Goal: Task Accomplishment & Management: Use online tool/utility

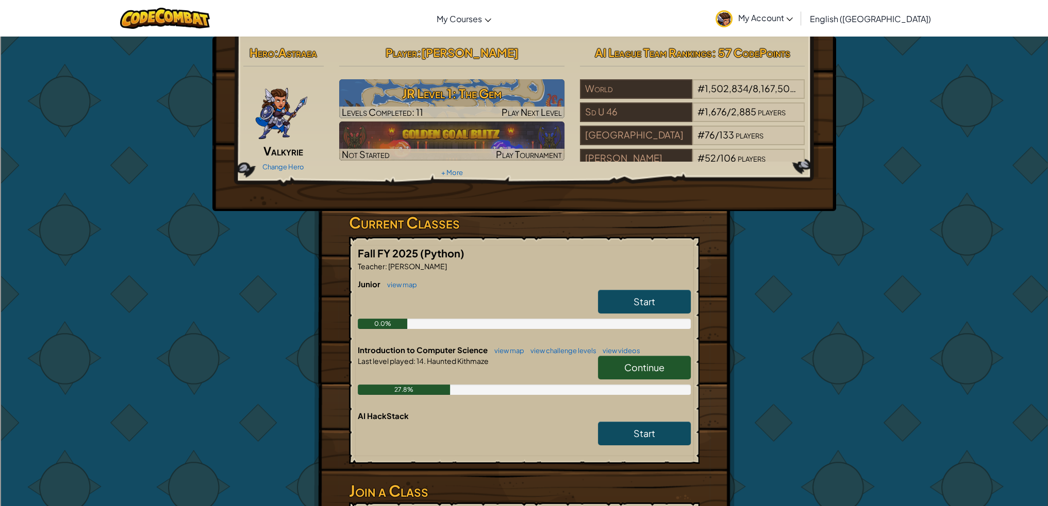
click at [161, 275] on div "Hero : Astraea Valkyrie Change Hero Player : [PERSON_NAME] Level 1: The Gem Lev…" at bounding box center [524, 325] width 1048 height 579
click at [155, 265] on div at bounding box center [155, 265] width 0 height 0
click at [173, 264] on div "Hero : Astraea Valkyrie Change Hero Player : [PERSON_NAME] Level 1: The Gem Lev…" at bounding box center [524, 325] width 1048 height 579
click at [612, 362] on link "Continue" at bounding box center [644, 368] width 93 height 24
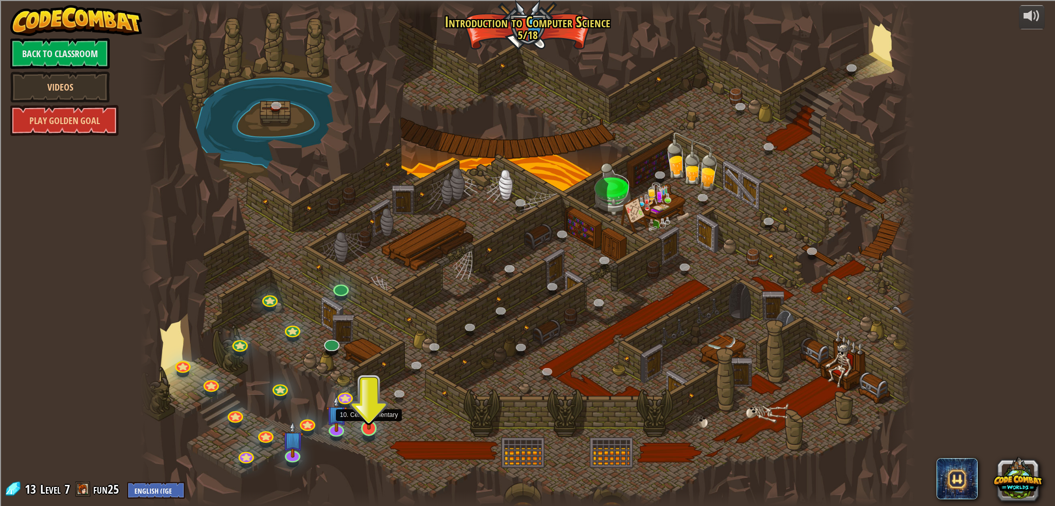
click at [360, 425] on img at bounding box center [369, 406] width 21 height 48
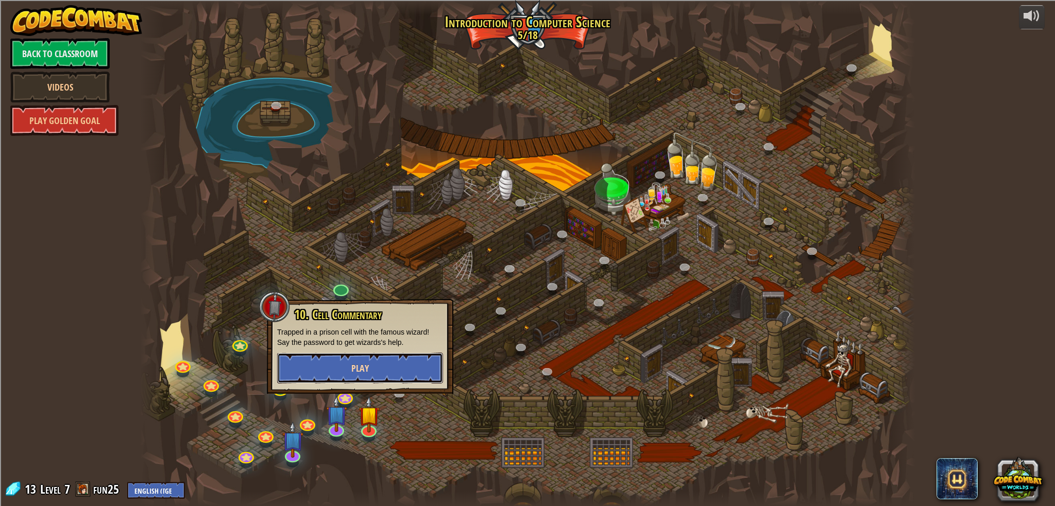
click at [352, 369] on span "Play" at bounding box center [360, 368] width 18 height 13
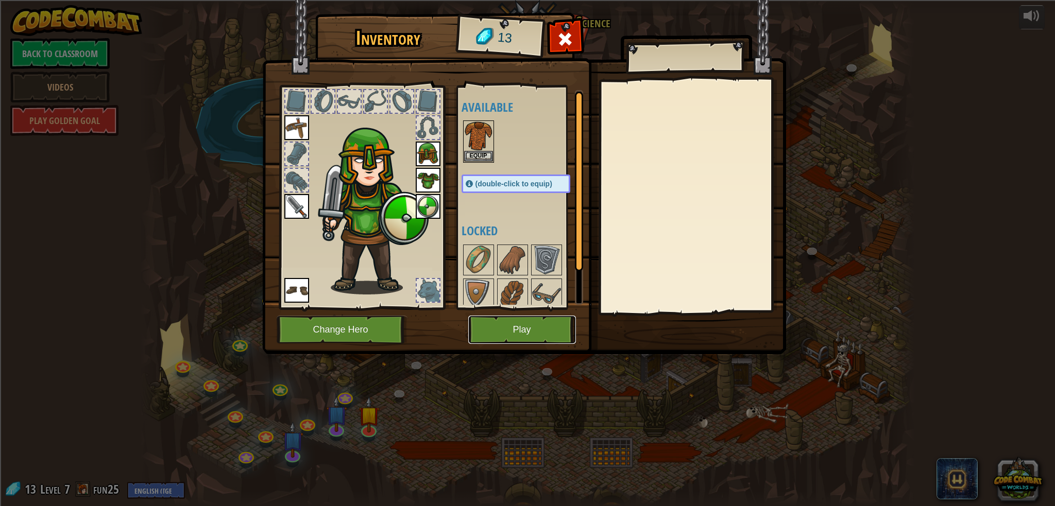
click at [487, 328] on button "Play" at bounding box center [522, 330] width 108 height 28
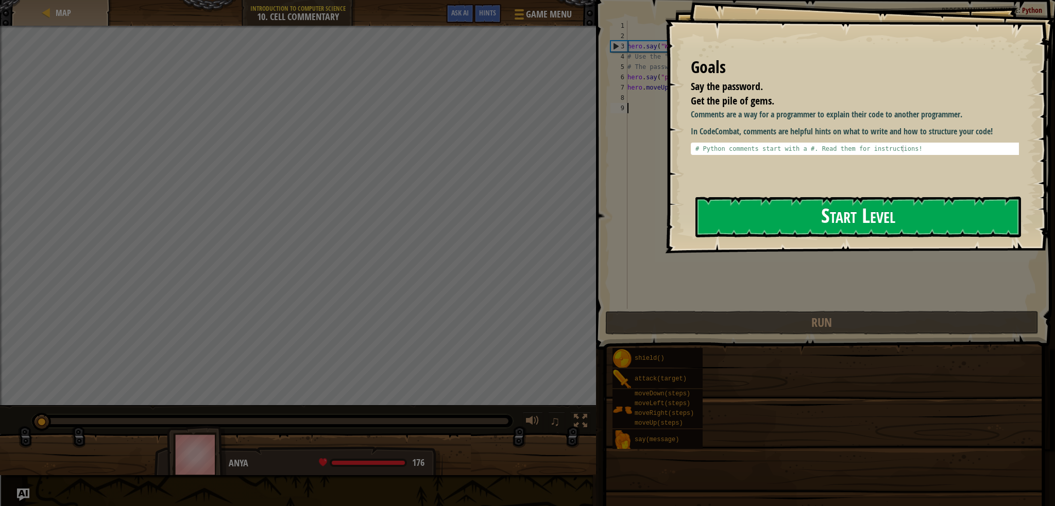
click at [772, 214] on button "Start Level" at bounding box center [859, 217] width 326 height 41
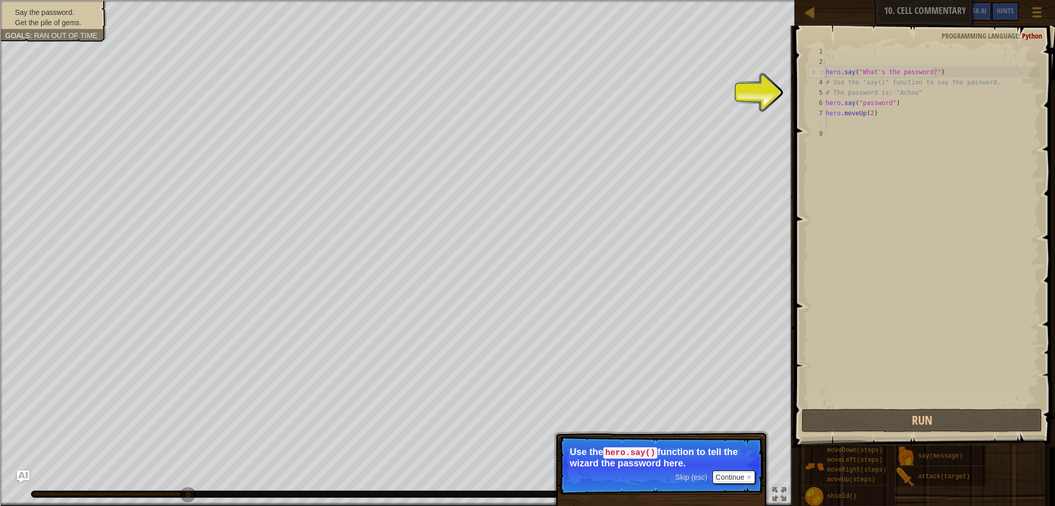
click at [826, 120] on div "hero . say ( "What's the password?" ) # Use the "say()" function to say the pas…" at bounding box center [932, 236] width 216 height 381
click at [715, 478] on button "Continue" at bounding box center [734, 477] width 43 height 13
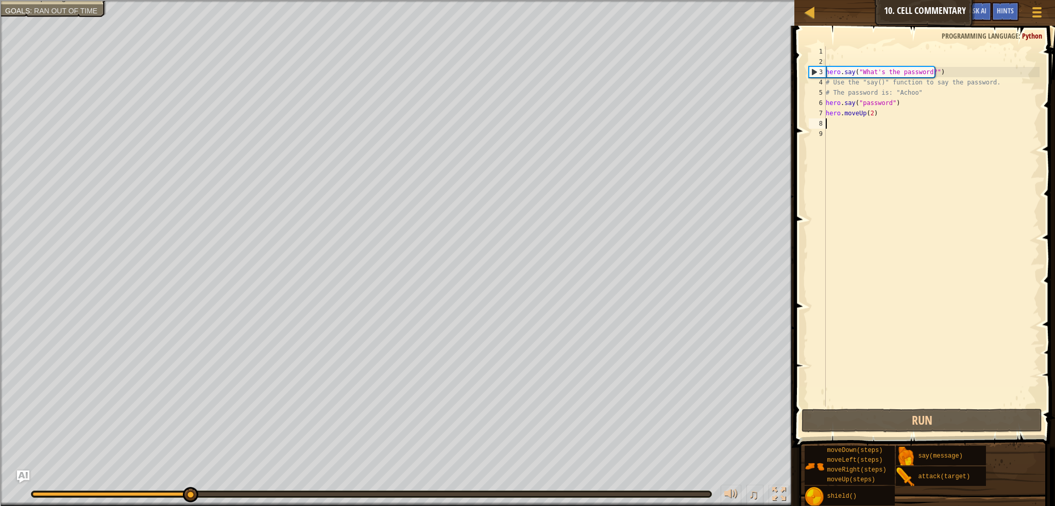
scroll to position [5, 0]
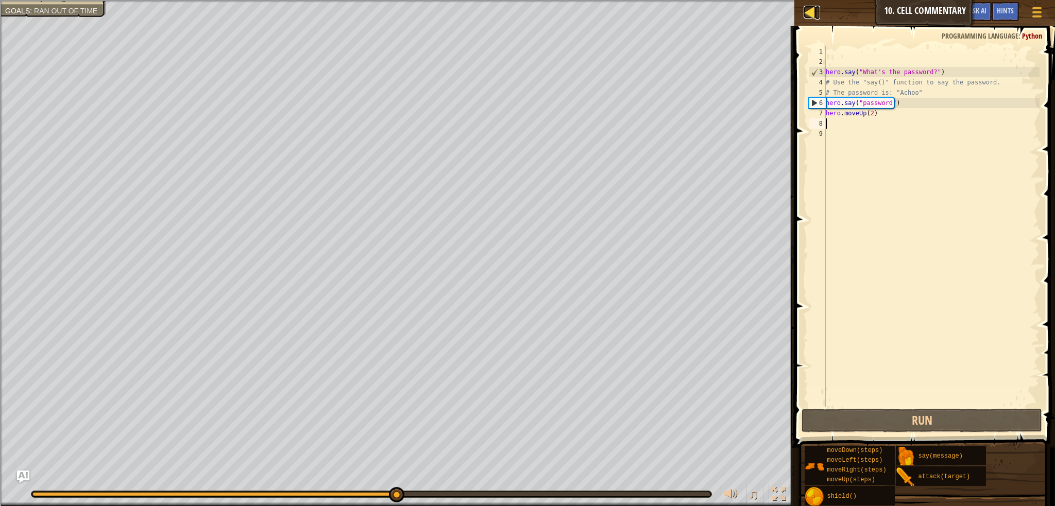
click at [812, 14] on div at bounding box center [810, 12] width 13 height 13
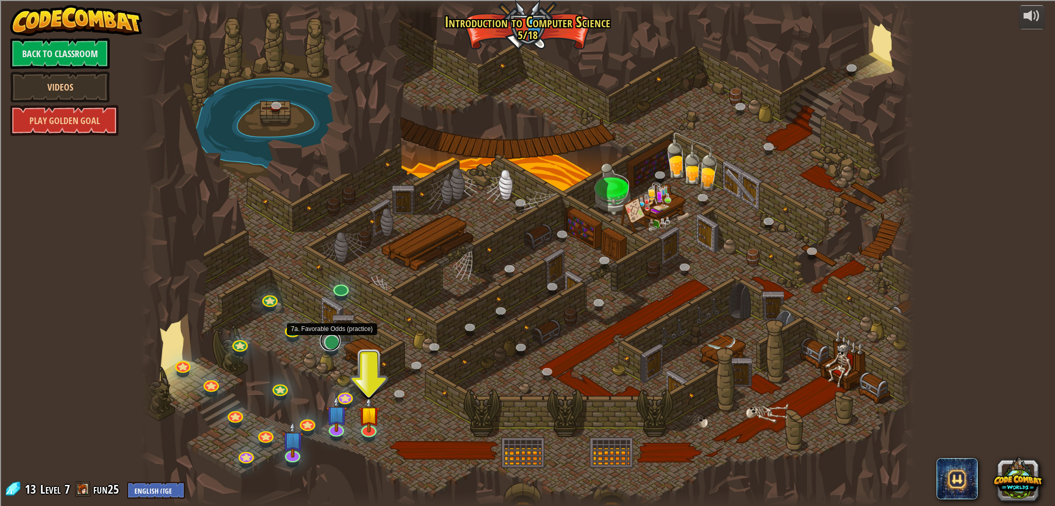
click at [328, 347] on link at bounding box center [330, 341] width 21 height 21
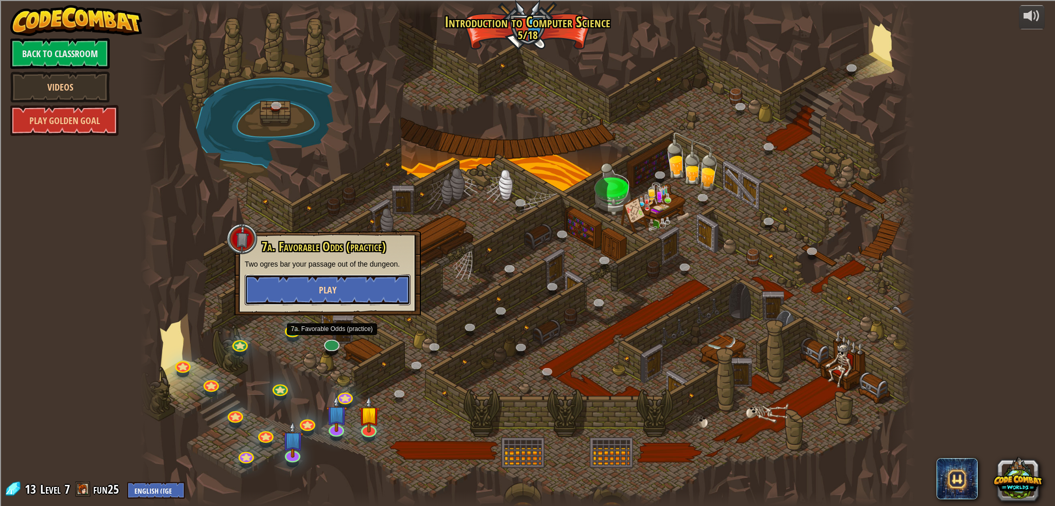
click at [325, 295] on span "Play" at bounding box center [328, 290] width 18 height 13
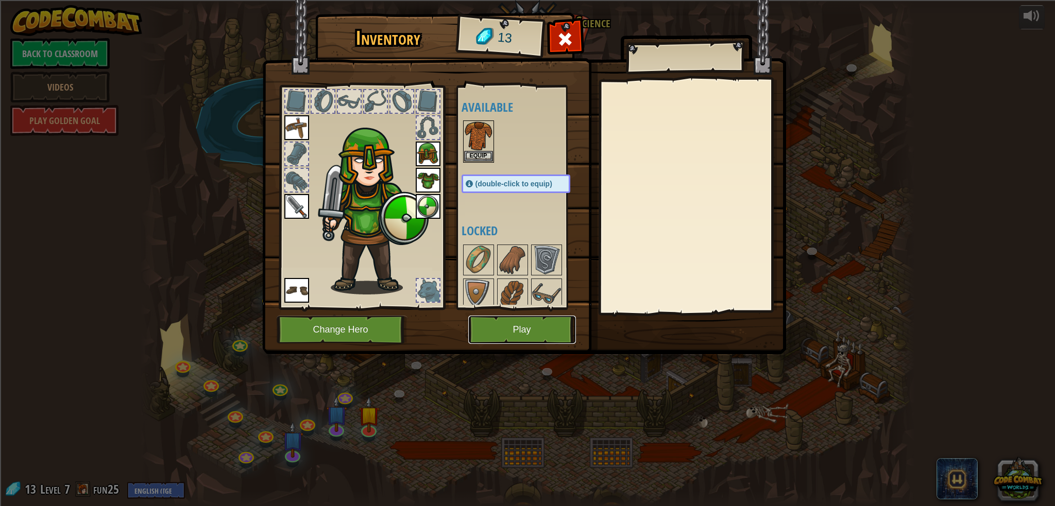
click at [538, 336] on button "Play" at bounding box center [522, 330] width 108 height 28
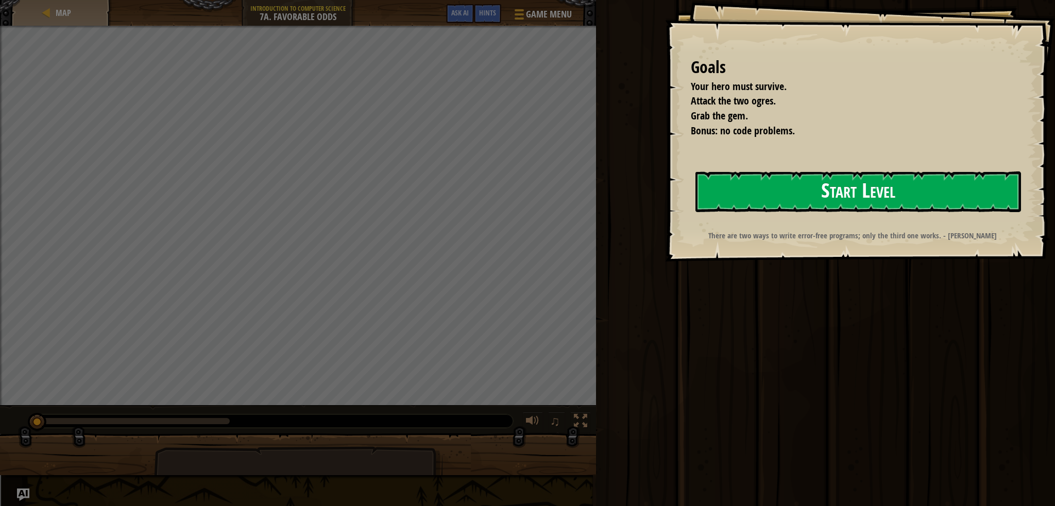
click at [744, 193] on button "Start Level" at bounding box center [859, 192] width 326 height 41
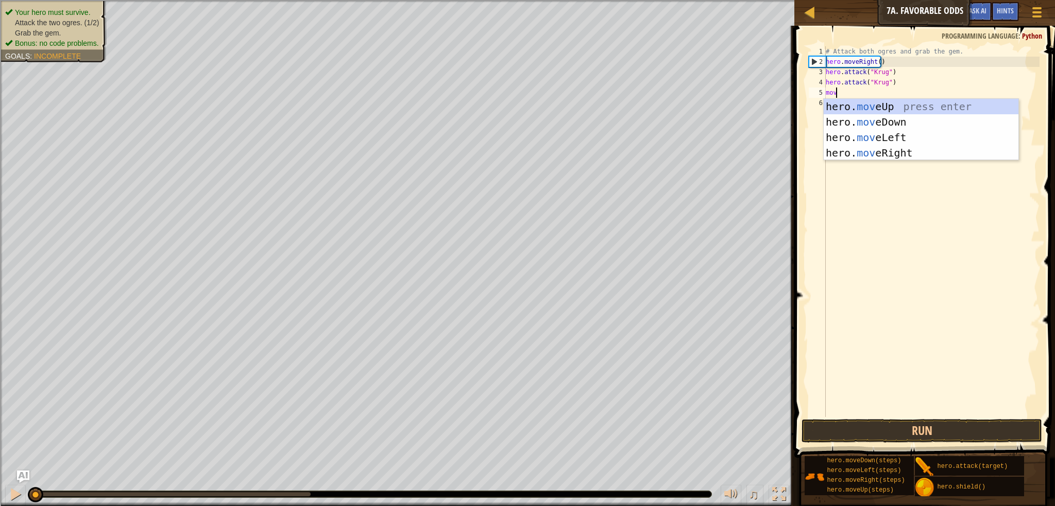
scroll to position [5, 0]
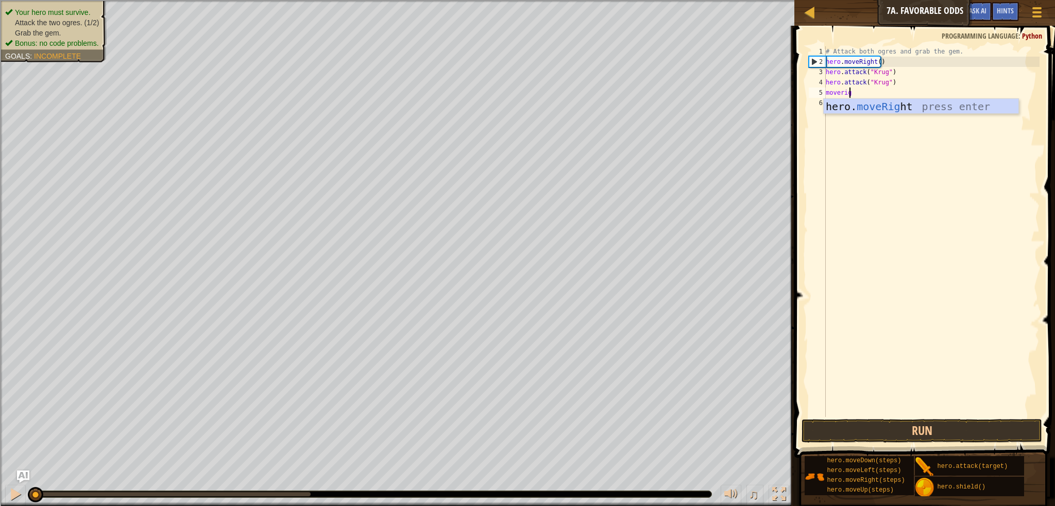
type textarea "moveright"
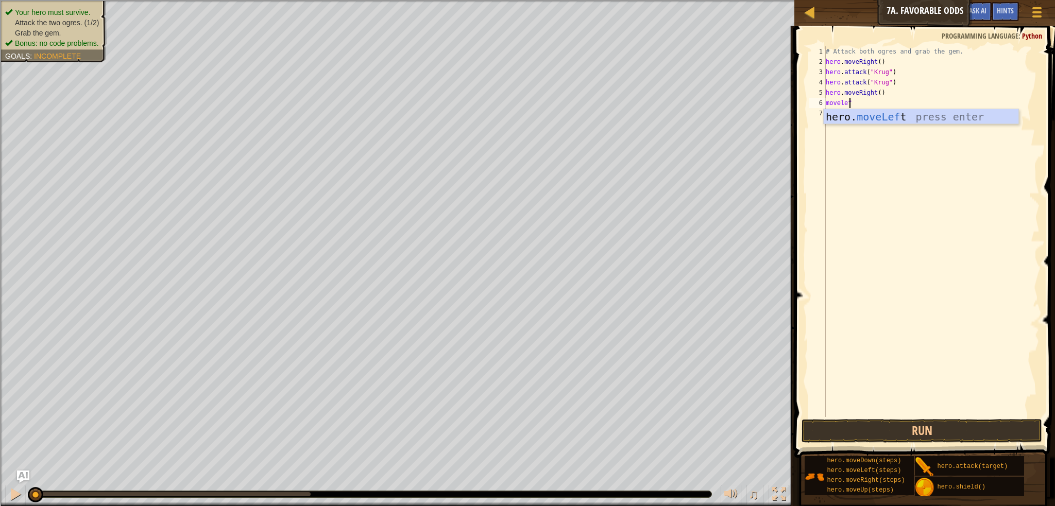
type textarea "moveleft"
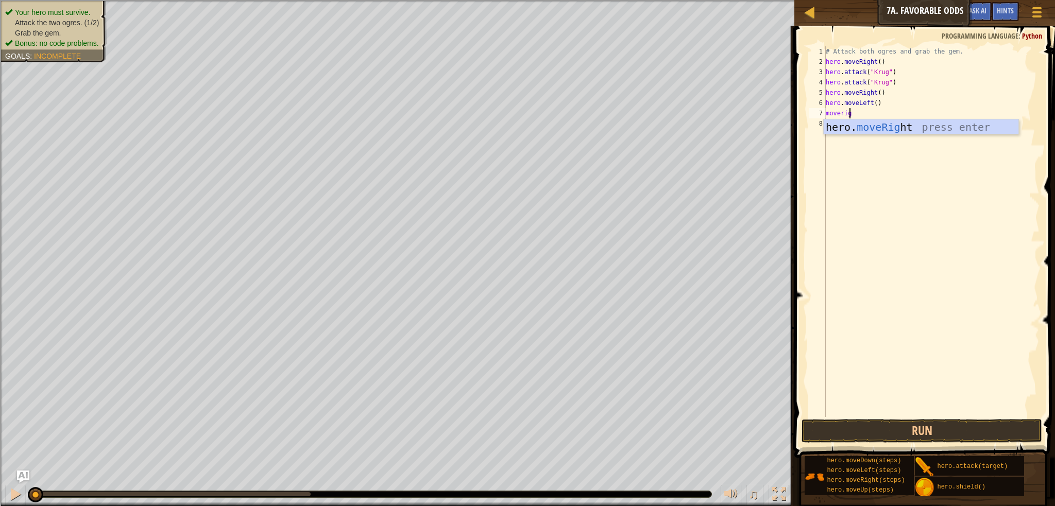
scroll to position [5, 2]
type textarea "moveright"
click at [875, 115] on div "# Attack both ogres and grab the gem. hero . moveRight ( ) hero . attack ( "[PE…" at bounding box center [932, 242] width 216 height 392
type textarea "hero.moveRight(2)"
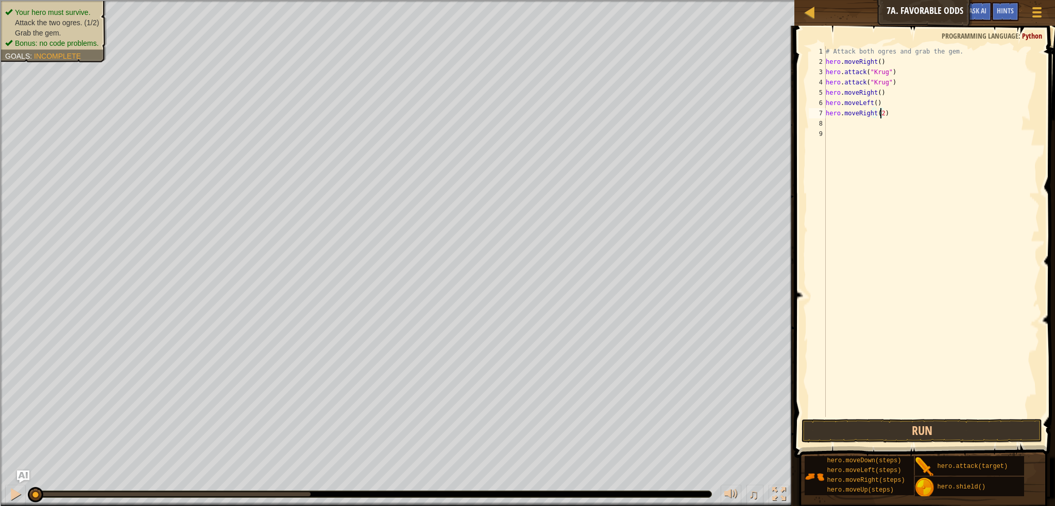
scroll to position [5, 4]
click at [889, 115] on div "# Attack both ogres and grab the gem. hero . moveRight ( ) hero . attack ( "[PE…" at bounding box center [932, 242] width 216 height 392
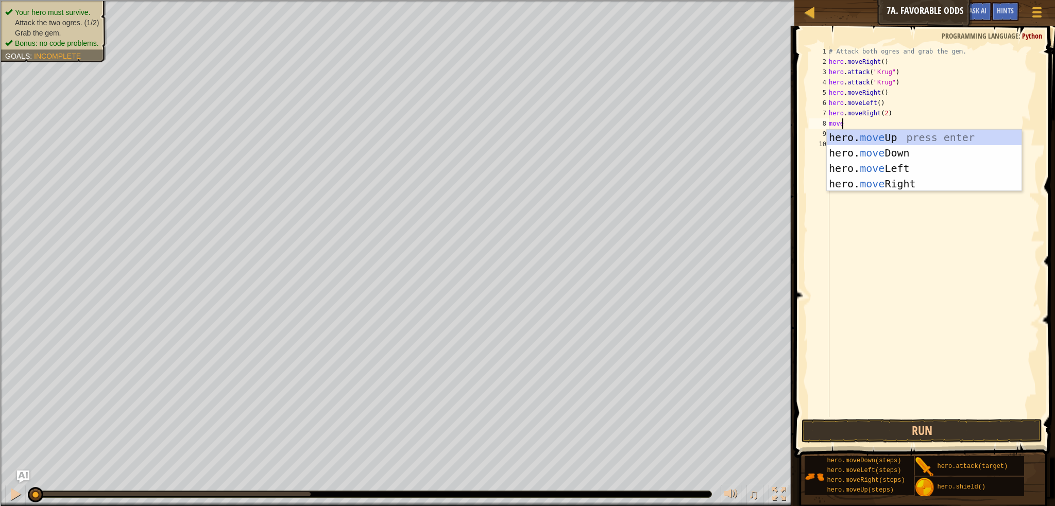
scroll to position [5, 1]
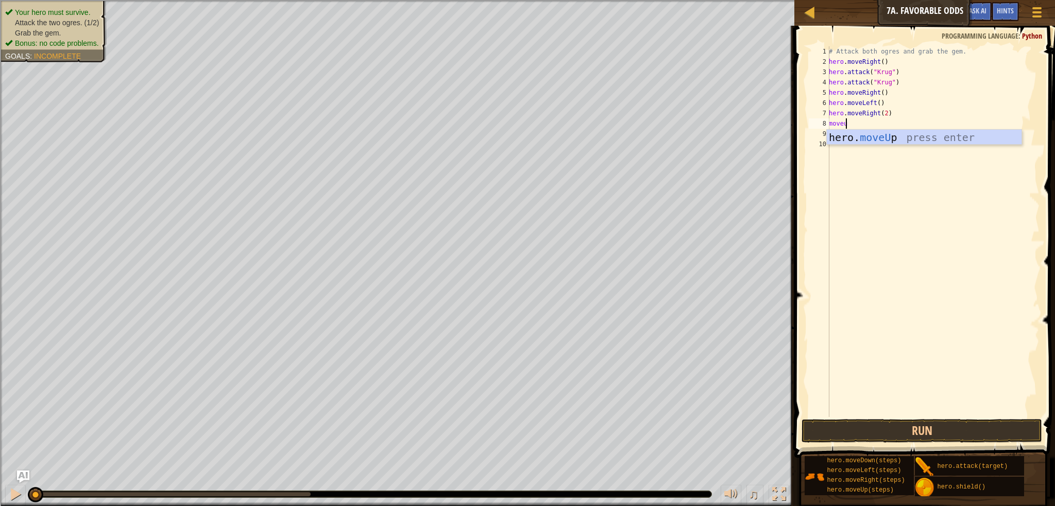
type textarea "moveup"
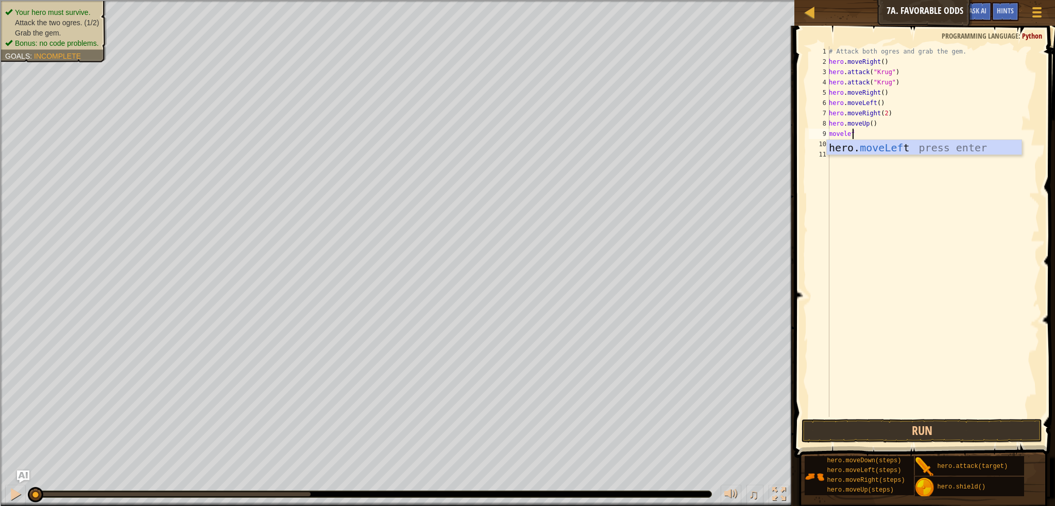
scroll to position [5, 2]
type textarea "moveleft"
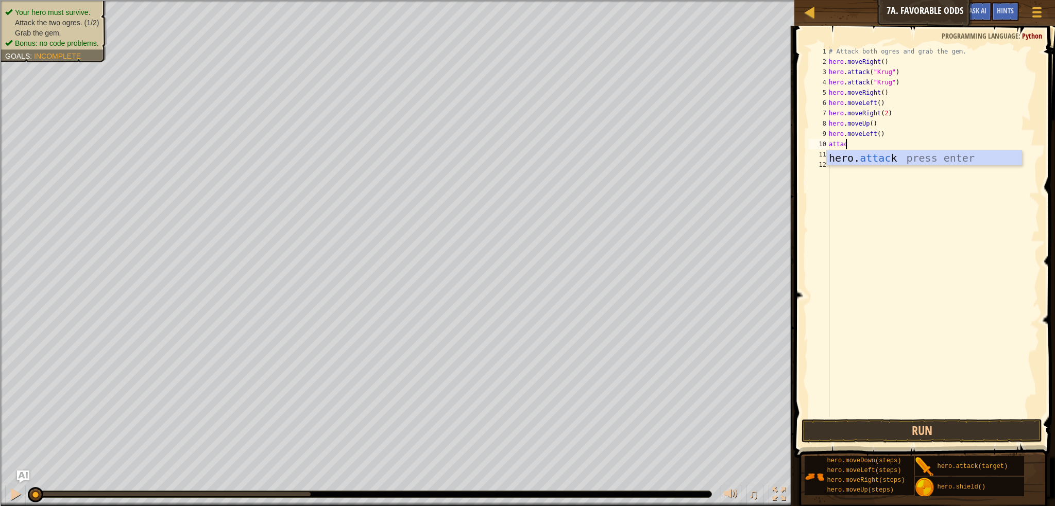
scroll to position [5, 1]
type textarea "hero.attack("Grump")"
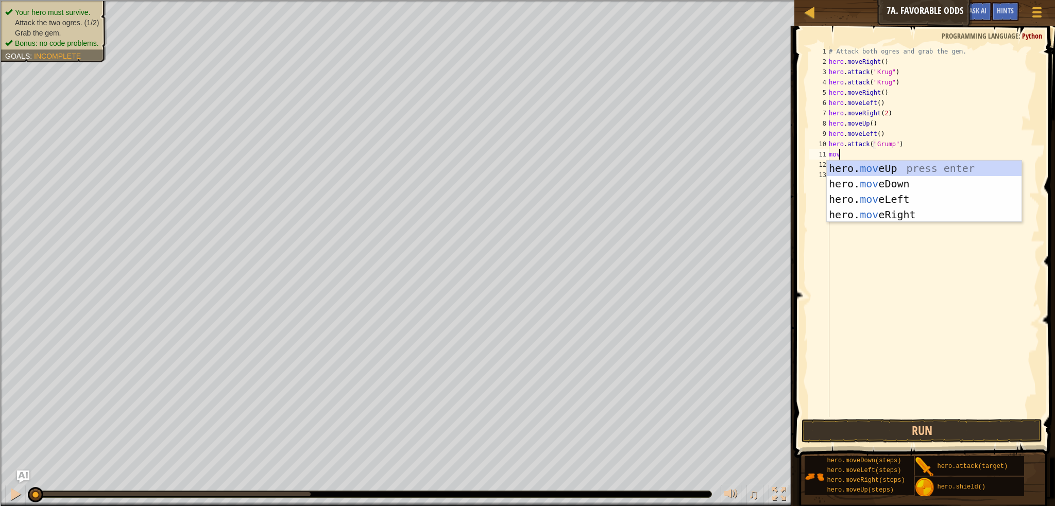
scroll to position [5, 0]
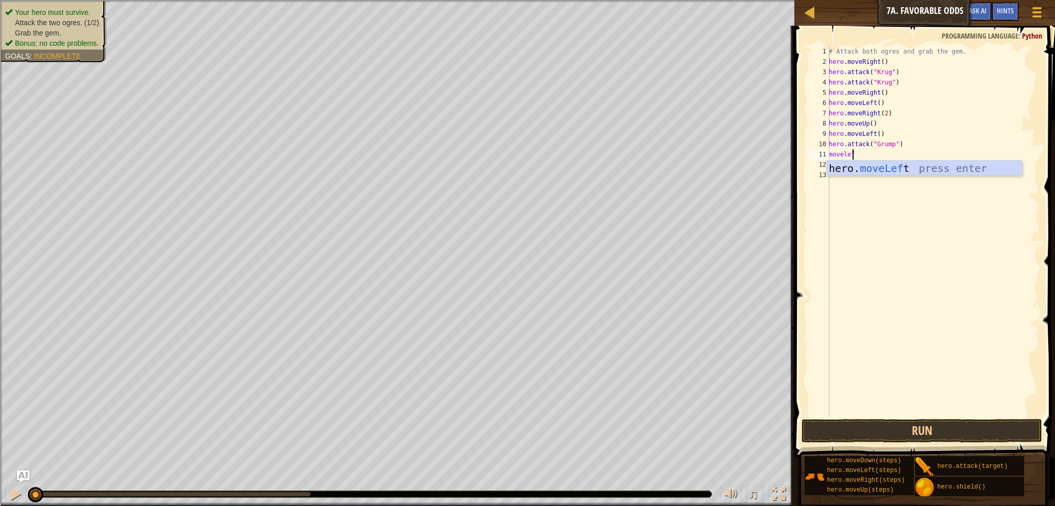
type textarea "moveleft"
click at [876, 436] on button "Run" at bounding box center [922, 431] width 241 height 24
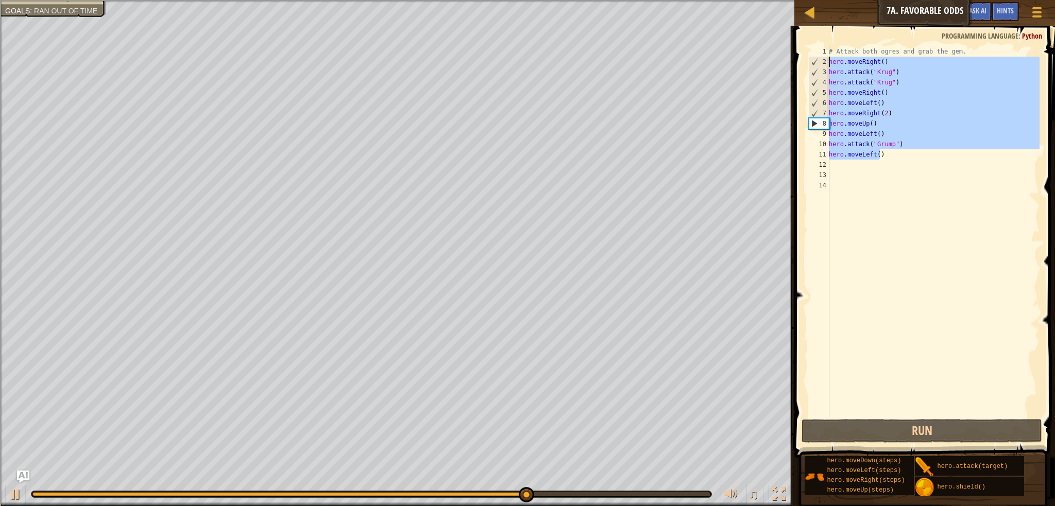
drag, startPoint x: 879, startPoint y: 155, endPoint x: 823, endPoint y: 65, distance: 105.3
click at [823, 65] on div "1 2 3 4 5 6 7 8 9 10 11 12 13 14 # Attack both [PERSON_NAME] and grab the gem. …" at bounding box center [923, 231] width 233 height 371
type textarea "hero.moveRight() hero.attack("[PERSON_NAME]")"
click at [881, 154] on div "# Attack both ogres and grab the gem. hero . moveRight ( ) hero . attack ( "[PE…" at bounding box center [933, 231] width 213 height 371
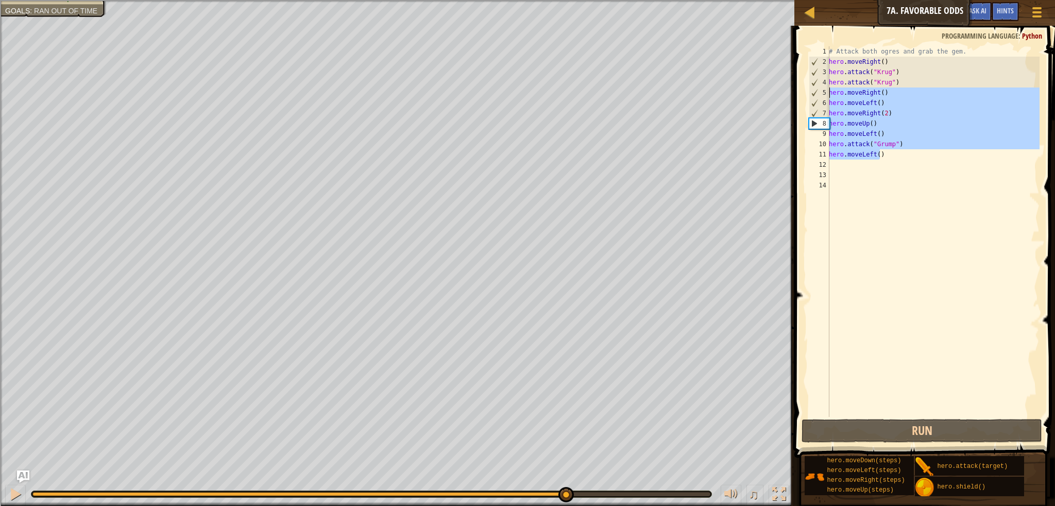
drag, startPoint x: 881, startPoint y: 154, endPoint x: 830, endPoint y: 90, distance: 81.8
click at [830, 90] on div "# Attack both ogres and grab the gem. hero . moveRight ( ) hero . attack ( "[PE…" at bounding box center [933, 242] width 213 height 392
type textarea "hero.moveRight() hero.moveLeft()"
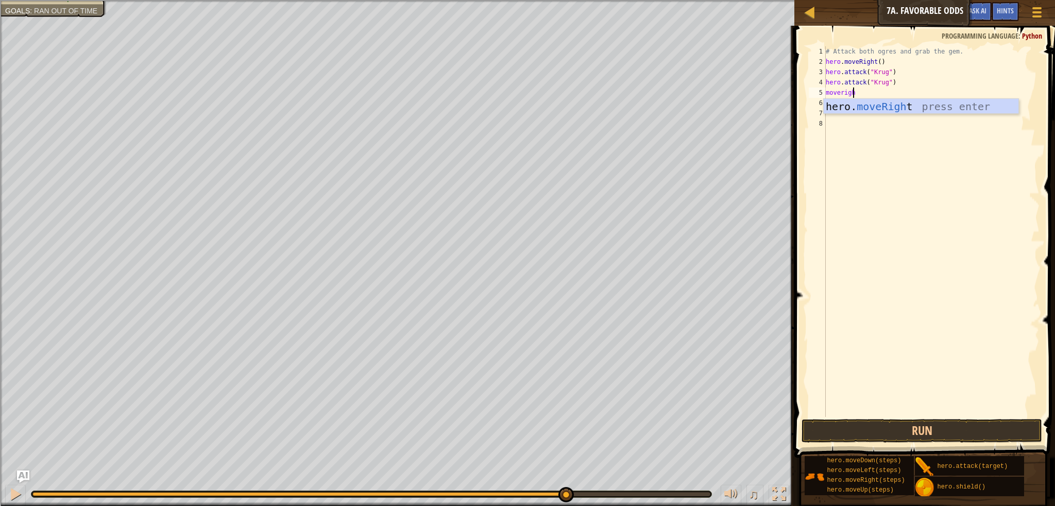
scroll to position [5, 2]
type textarea "moveright"
type textarea "moveup"
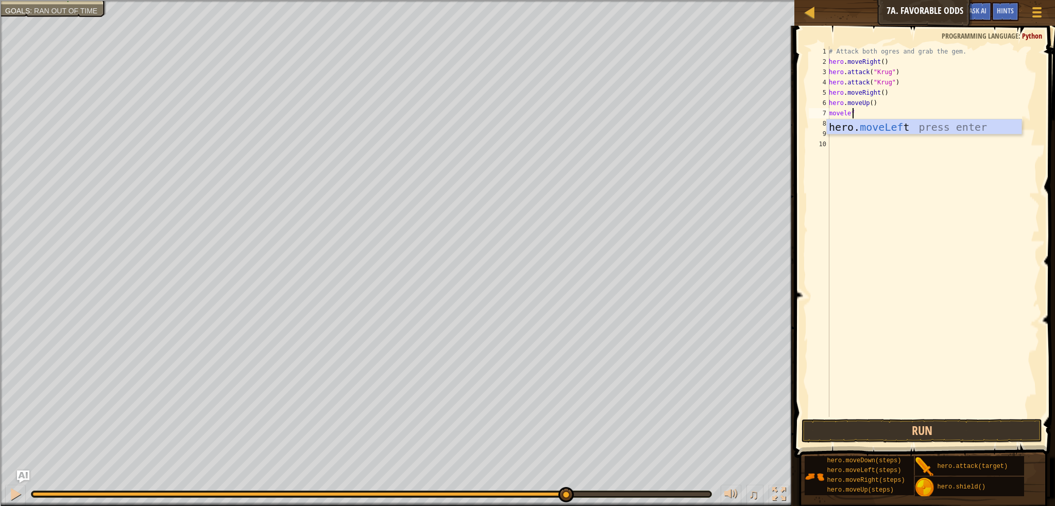
scroll to position [5, 2]
type textarea "moveleft"
type textarea "hero.attack("Grump")"
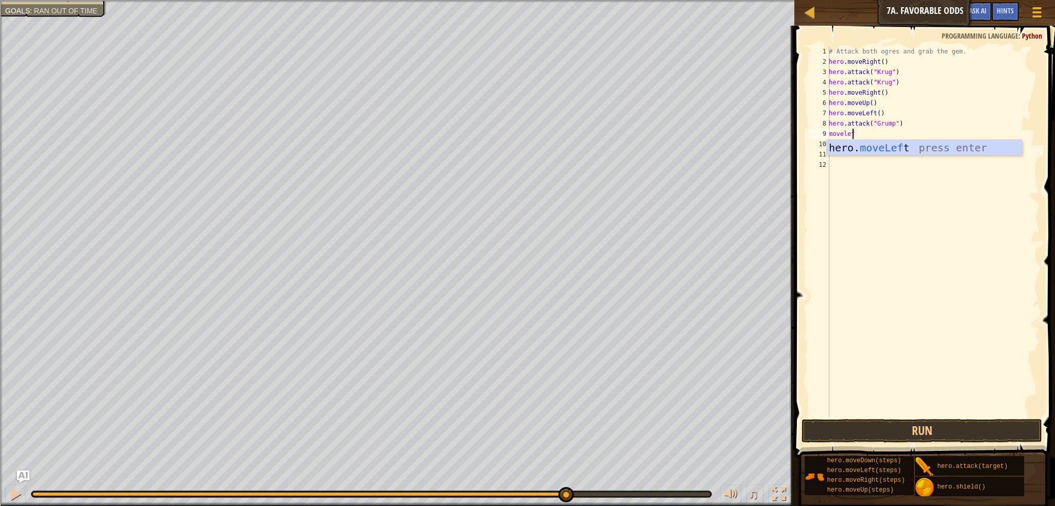
scroll to position [5, 2]
type textarea "moveleft"
click at [841, 432] on button "Run" at bounding box center [922, 431] width 241 height 24
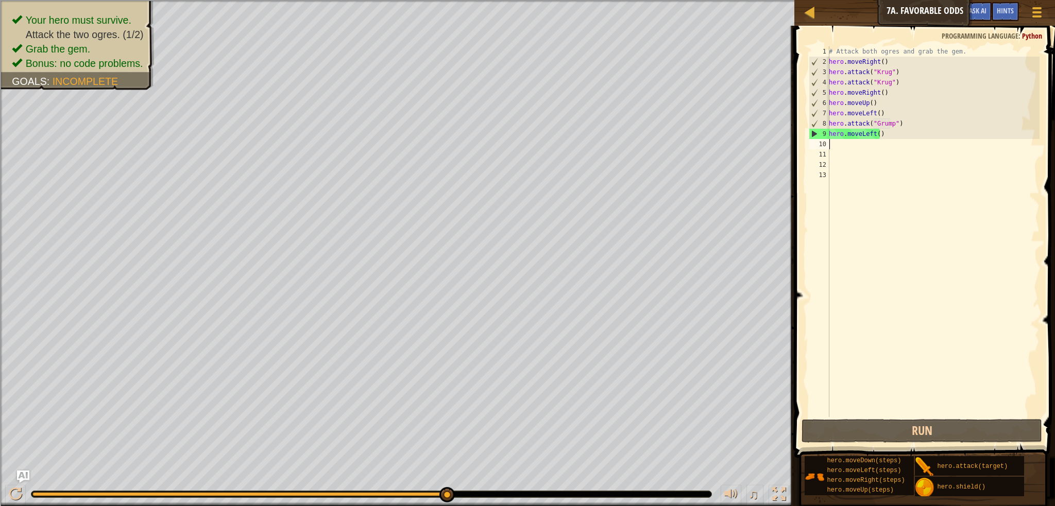
click at [898, 123] on div "# Attack both ogres and grab the gem. hero . moveRight ( ) hero . attack ( "[PE…" at bounding box center [933, 242] width 213 height 392
type textarea "hero.attack("Grump")"
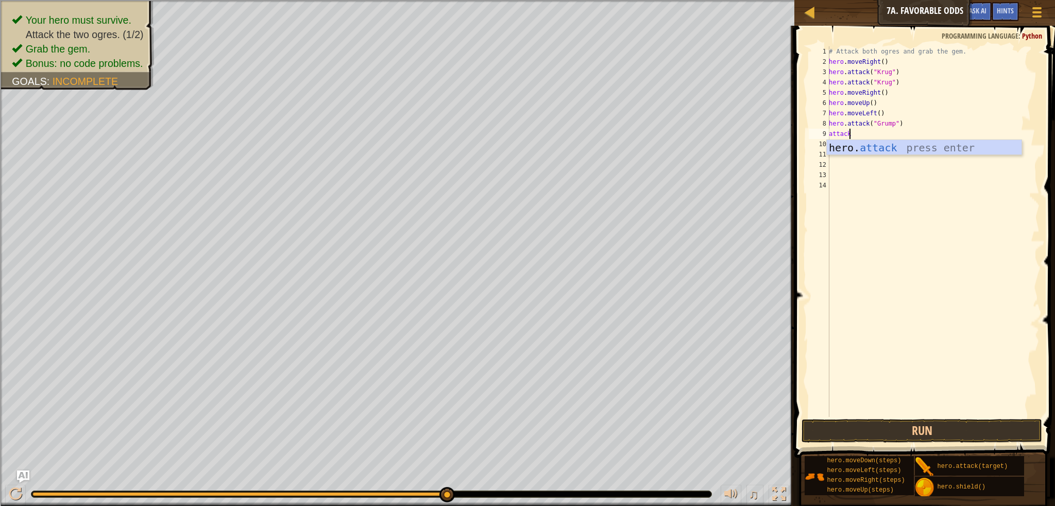
scroll to position [5, 1]
type textarea "hero.attack("Grump")"
click at [888, 429] on button "Run" at bounding box center [922, 431] width 241 height 24
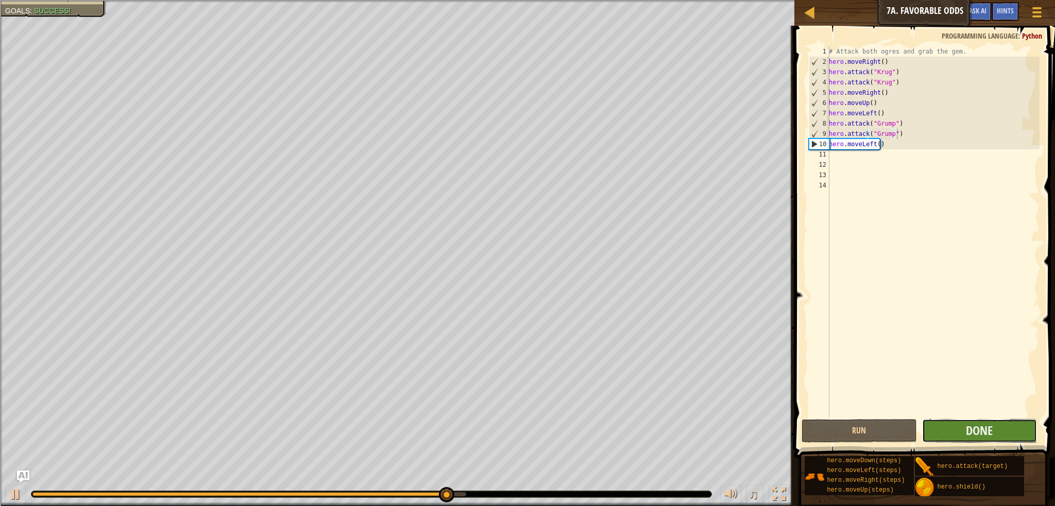
click at [958, 437] on button "Done" at bounding box center [979, 431] width 115 height 24
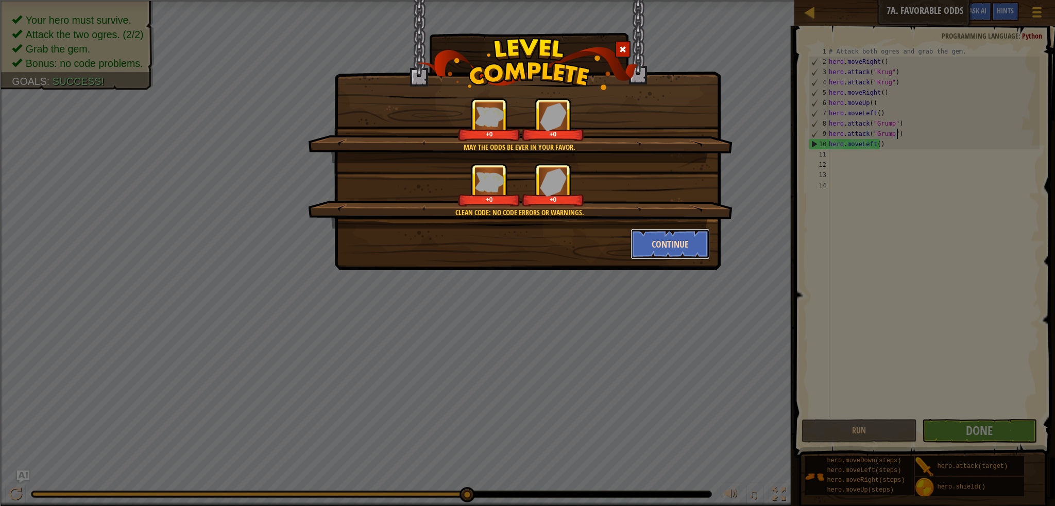
click at [670, 248] on button "Continue" at bounding box center [671, 244] width 80 height 31
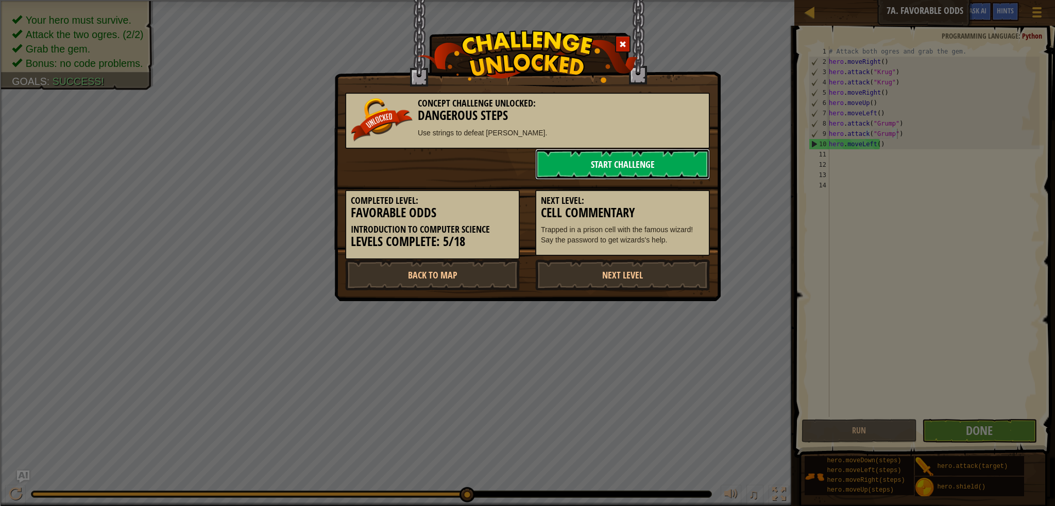
click at [570, 154] on link "Start Challenge" at bounding box center [622, 164] width 175 height 31
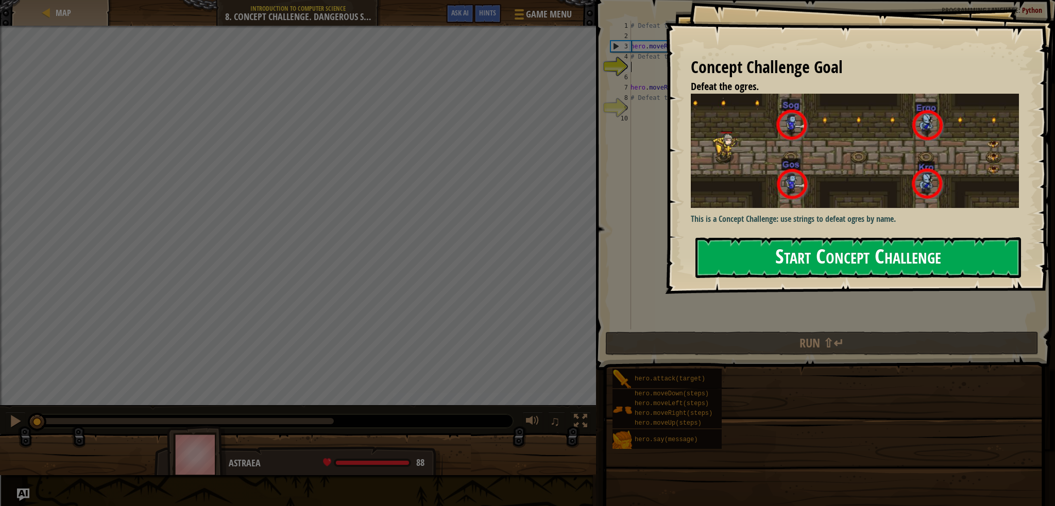
click at [833, 238] on button "Start Concept Challenge" at bounding box center [859, 258] width 326 height 41
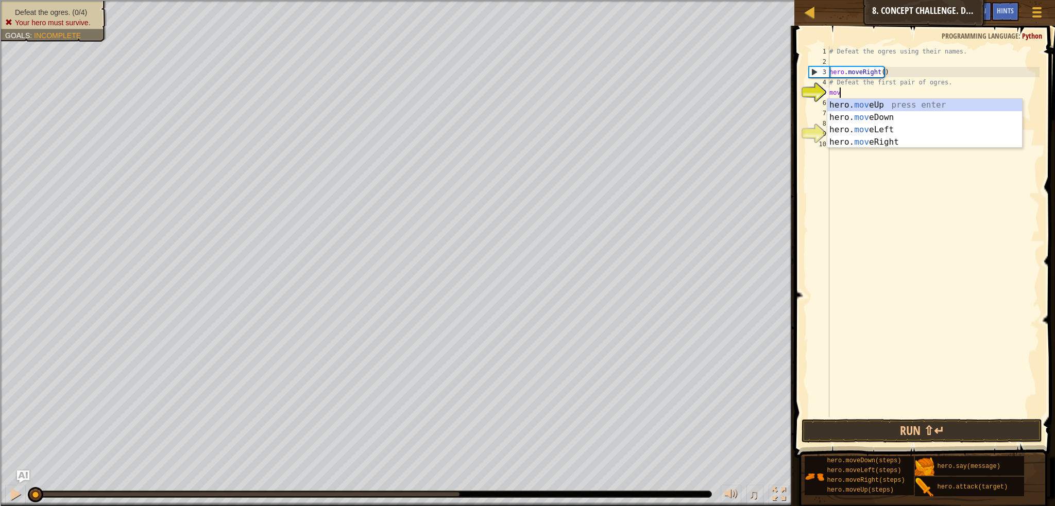
scroll to position [5, 0]
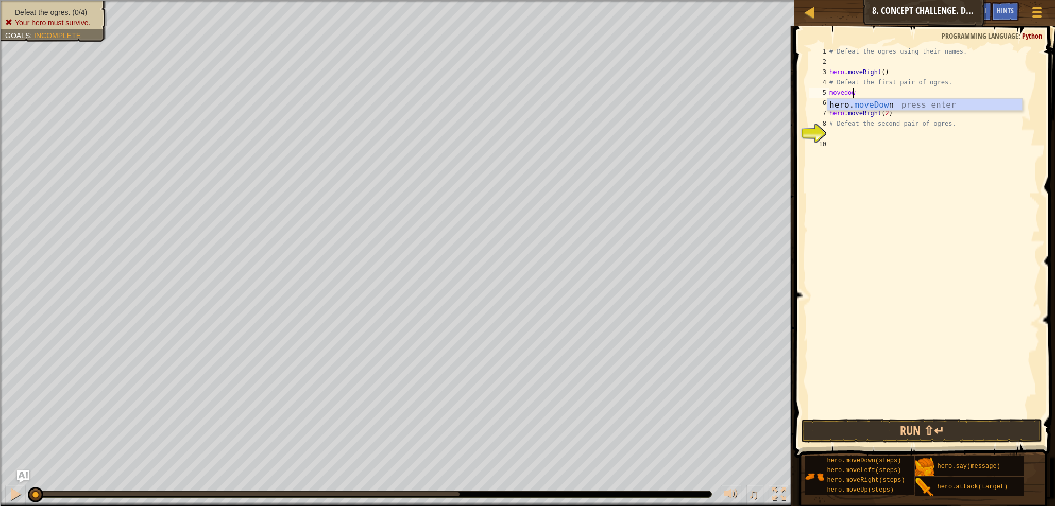
type textarea "movedown"
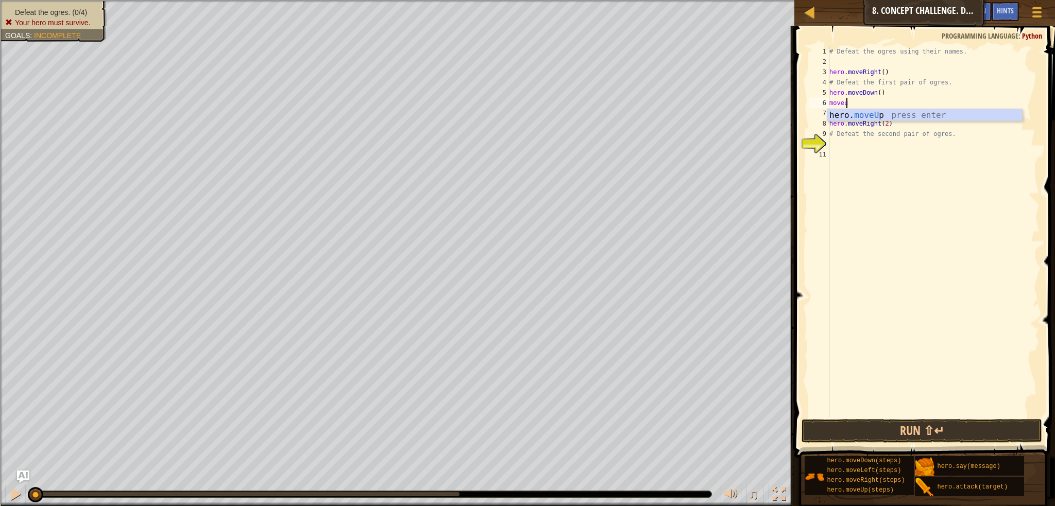
scroll to position [5, 1]
type textarea "moveup"
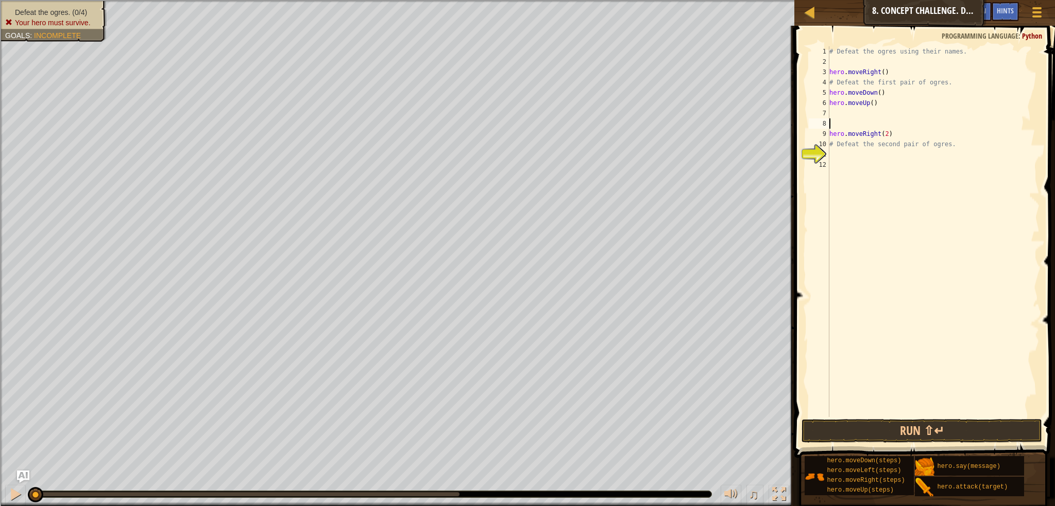
click at [832, 123] on div "# Defeat the ogres using their names. hero . moveRight ( ) # Defeat the first p…" at bounding box center [934, 242] width 212 height 392
type textarea "hero.moveUp()"
click at [830, 133] on div "# Defeat the ogres using their names. hero . moveRight ( ) # Defeat the first p…" at bounding box center [934, 242] width 212 height 392
type textarea "movedown"
click at [841, 435] on button "Run ⇧↵" at bounding box center [922, 431] width 241 height 24
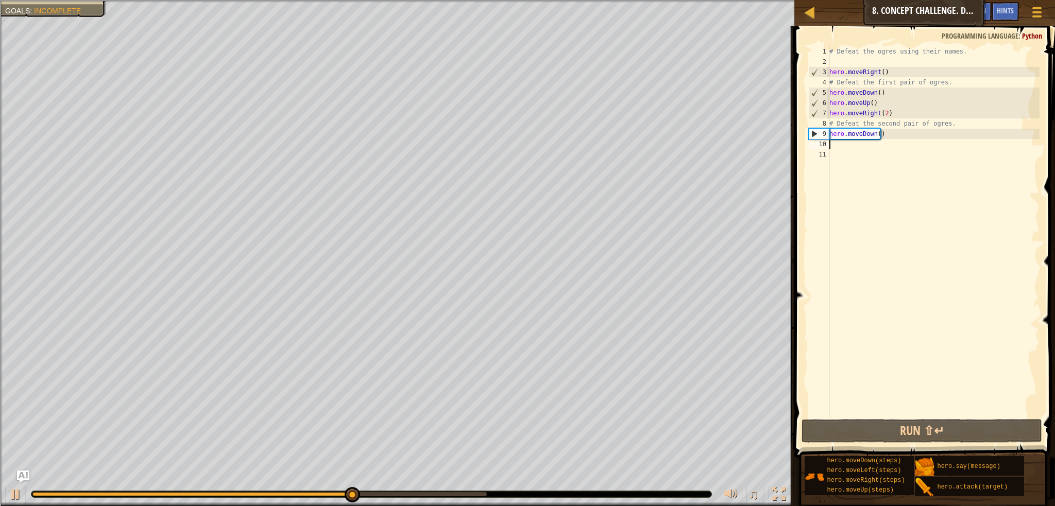
click at [832, 83] on div "# Defeat the ogres using their names. hero . moveRight ( ) # Defeat the first p…" at bounding box center [934, 242] width 212 height 392
click at [831, 81] on div "# Defeat the ogres using their names. hero . moveRight ( ) # Defeat the first p…" at bounding box center [934, 242] width 212 height 392
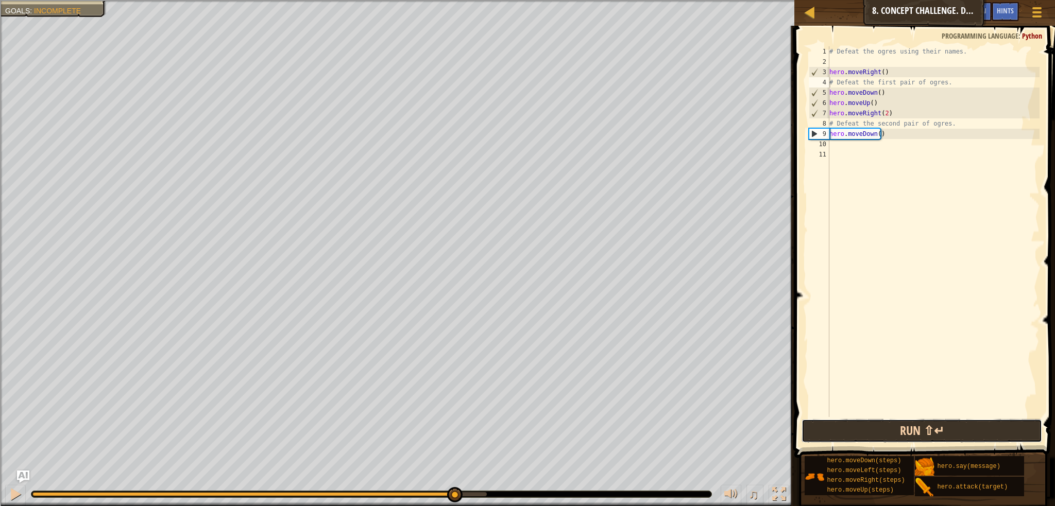
click at [887, 426] on button "Run ⇧↵" at bounding box center [922, 431] width 241 height 24
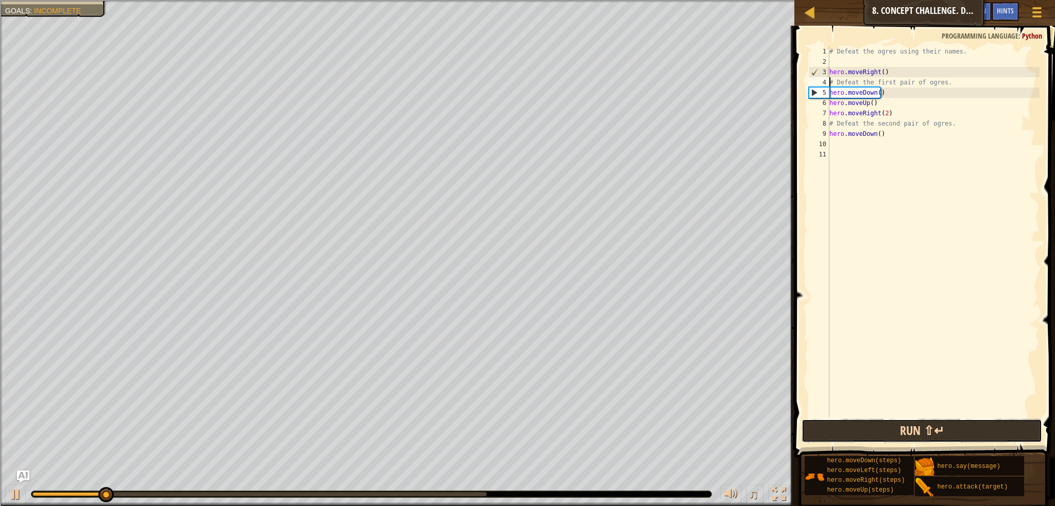
click at [887, 426] on button "Run ⇧↵" at bounding box center [922, 431] width 241 height 24
click at [835, 82] on div "# Defeat the ogres using their names. hero . moveRight ( ) # Defeat the first p…" at bounding box center [934, 242] width 212 height 392
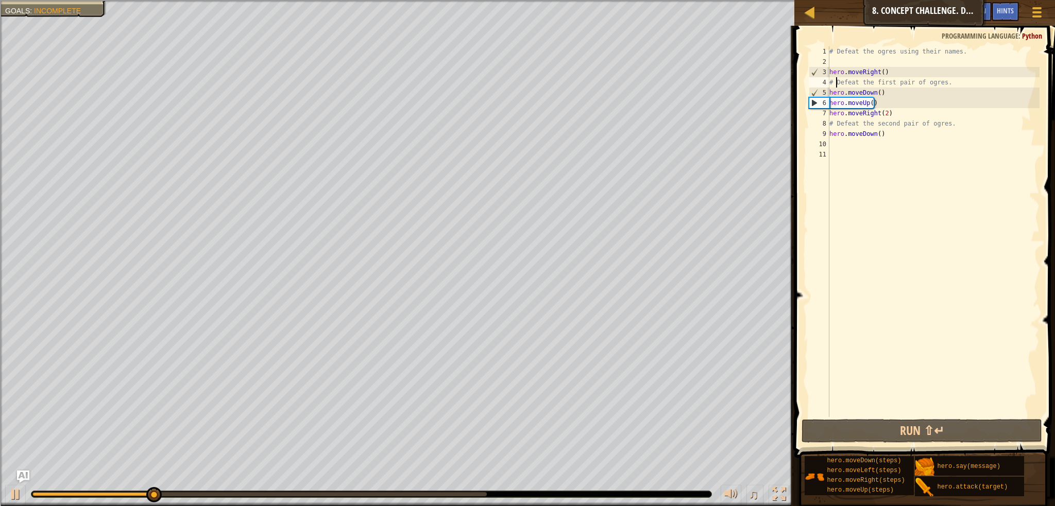
click at [831, 80] on div "# Defeat the ogres using their names. hero . moveRight ( ) # Defeat the first p…" at bounding box center [934, 242] width 212 height 392
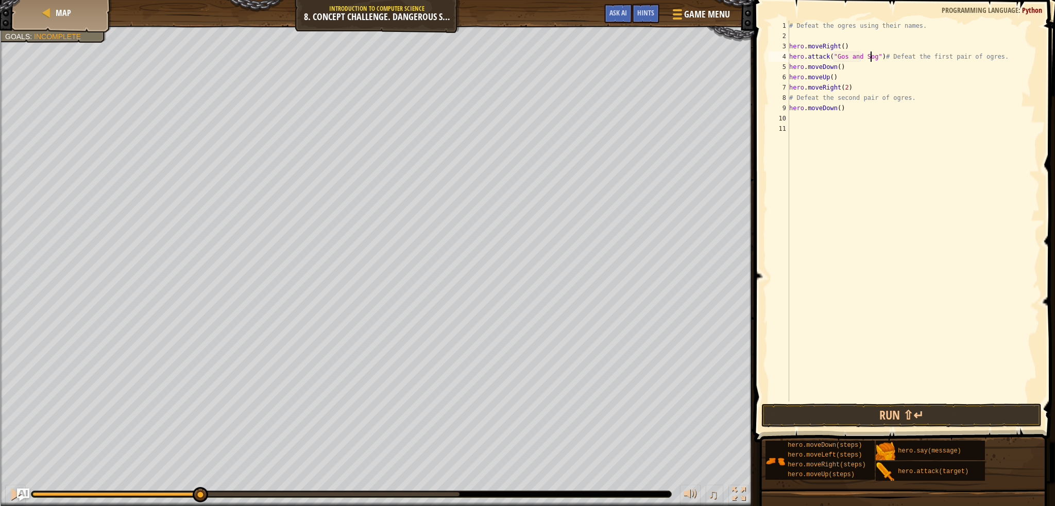
scroll to position [5, 6]
click at [890, 59] on div "# Defeat the ogres using their names. hero . moveRight ( ) hero . attack ( "Gos…" at bounding box center [913, 222] width 252 height 402
drag, startPoint x: 993, startPoint y: 57, endPoint x: 876, endPoint y: 57, distance: 116.4
click at [876, 57] on div "# Defeat the ogres using their names. hero . moveRight ( ) hero . attack ( "Gos…" at bounding box center [913, 222] width 252 height 402
type textarea "hero.attack("Gos and Sog")"
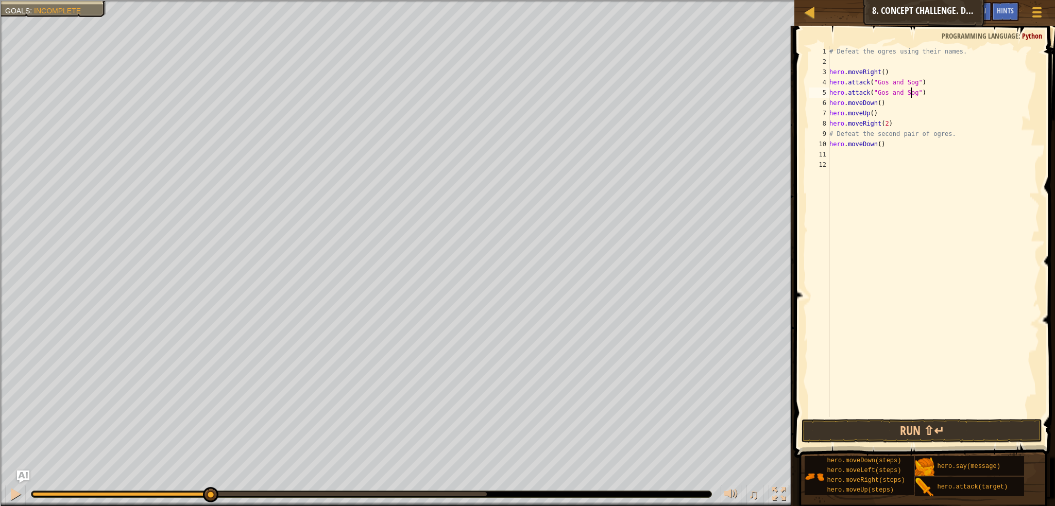
click at [922, 97] on div "# Defeat the ogres using their names. hero . moveRight ( ) hero . attack ( "Gos…" at bounding box center [934, 242] width 212 height 392
drag, startPoint x: 943, startPoint y: 133, endPoint x: 864, endPoint y: 127, distance: 79.6
click at [833, 135] on div "# Defeat the ogres using their names. hero . moveRight ( ) hero . attack ( "Gos…" at bounding box center [934, 242] width 212 height 392
type textarea "#"
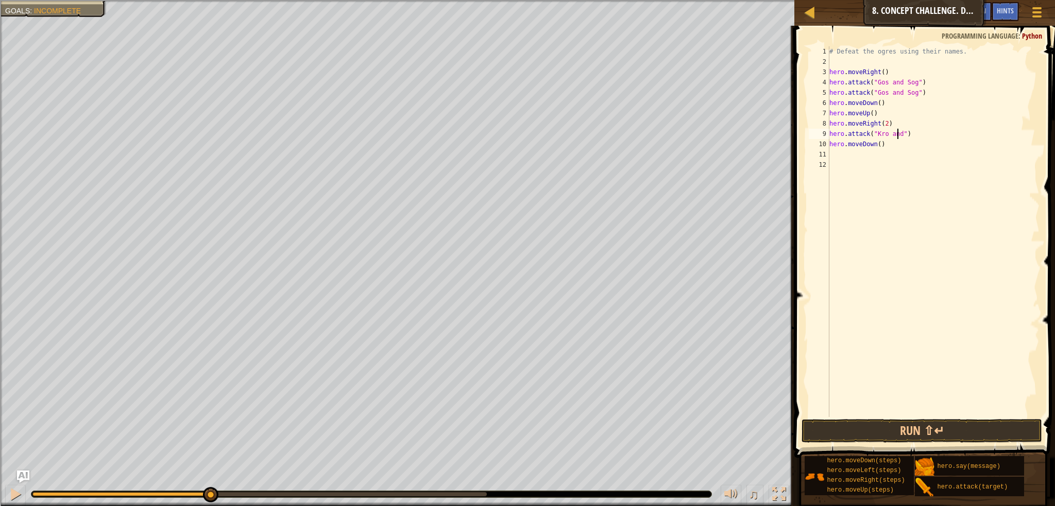
scroll to position [5, 5]
type textarea "hero.attack("Kro and Ergo")"
click at [903, 435] on button "Run ⇧↵" at bounding box center [922, 431] width 241 height 24
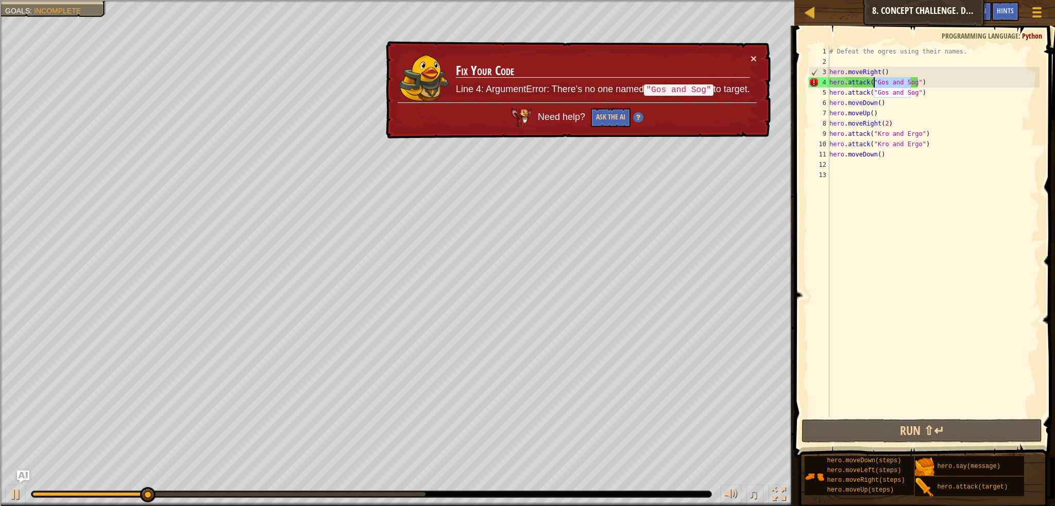
drag, startPoint x: 910, startPoint y: 84, endPoint x: 873, endPoint y: 84, distance: 37.1
click at [873, 84] on div "# Defeat the ogres using their names. hero . moveRight ( ) hero . attack ( "Gos…" at bounding box center [934, 242] width 212 height 392
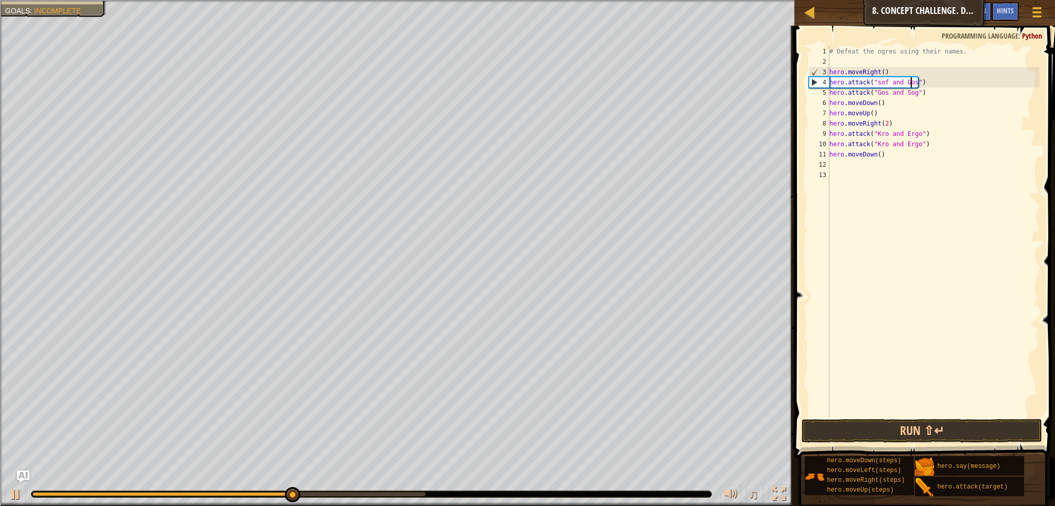
scroll to position [5, 6]
click at [882, 82] on div "# Defeat the ogres using their names. hero . moveRight ( ) hero . attack ( "sof…" at bounding box center [934, 242] width 212 height 392
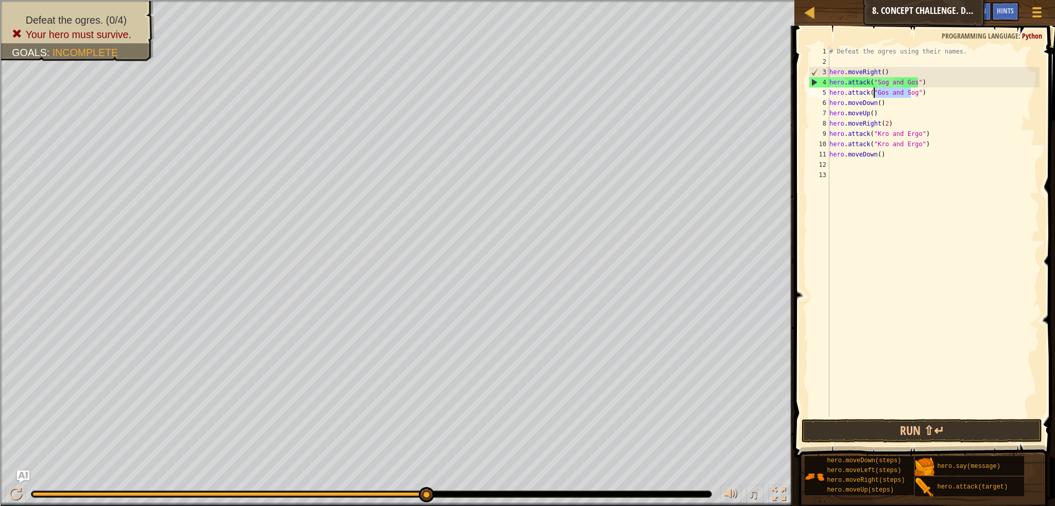
drag, startPoint x: 910, startPoint y: 94, endPoint x: 874, endPoint y: 94, distance: 35.6
click at [874, 94] on div "# Defeat the ogres using their names. hero . moveRight ( ) hero . attack ( "Sog…" at bounding box center [934, 242] width 212 height 392
type textarea "hero.attack("Sog and Gos")"
click at [871, 434] on button "Run ⇧↵" at bounding box center [922, 431] width 241 height 24
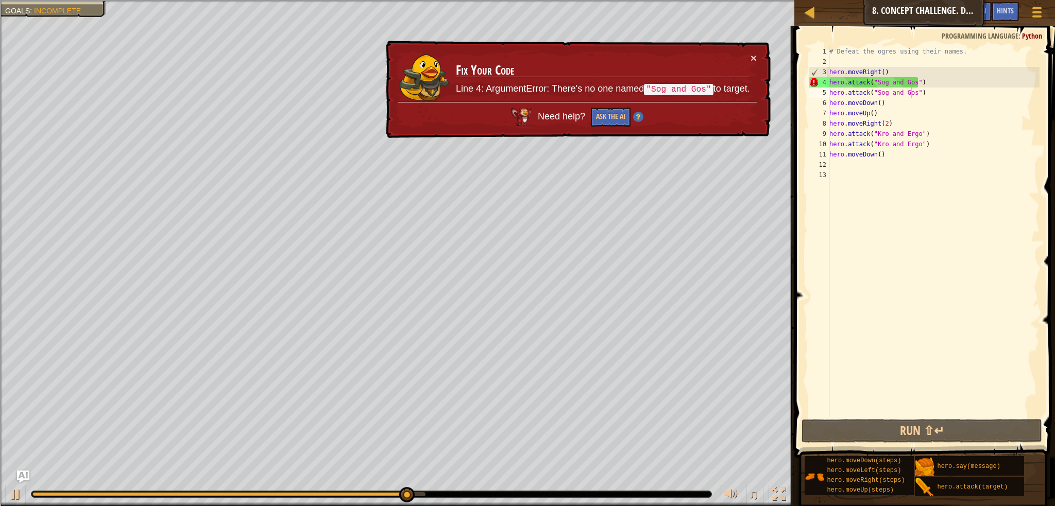
click at [758, 57] on div "× Fix Your Code Line 4: ArgumentError: There's no one named "Sog and Gos" to ta…" at bounding box center [577, 90] width 387 height 98
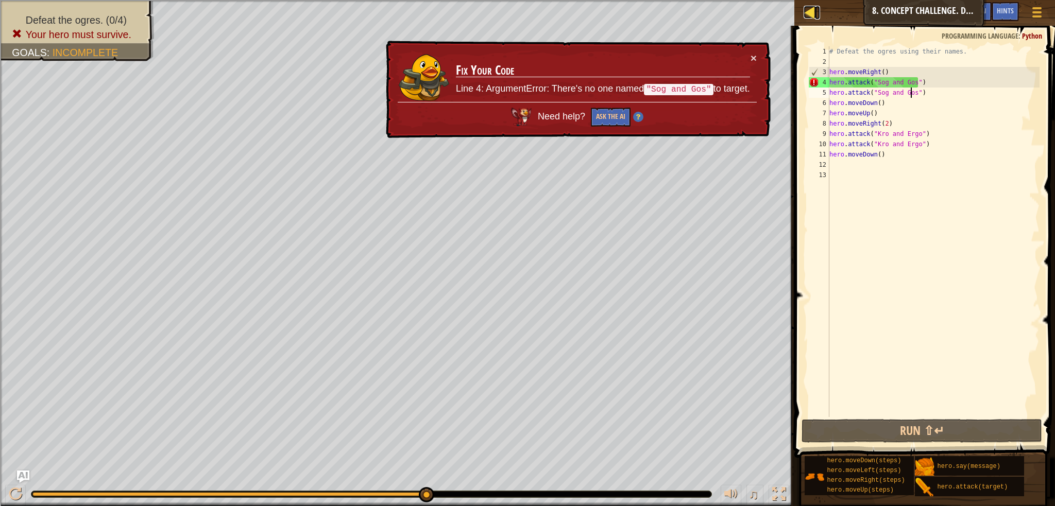
click at [814, 13] on div at bounding box center [810, 12] width 13 height 13
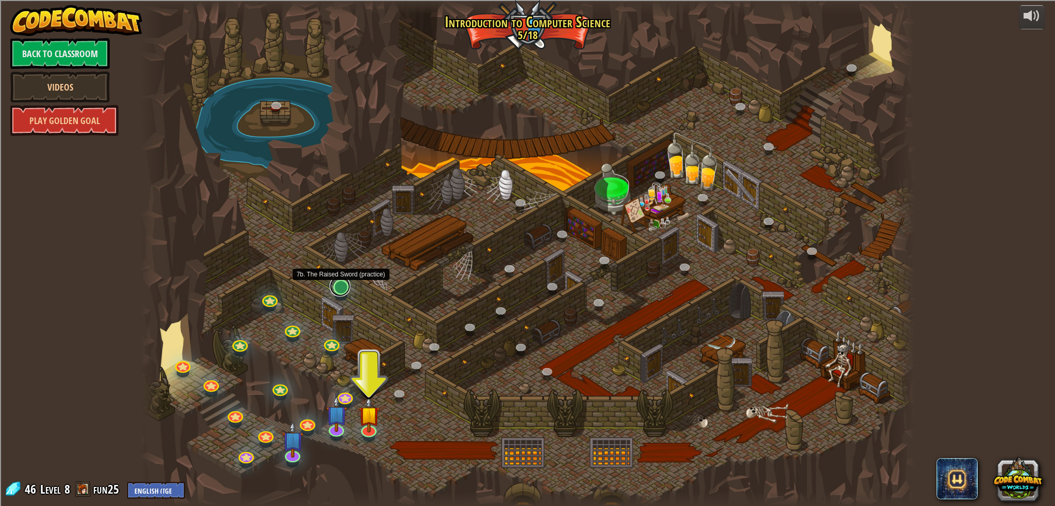
click at [336, 292] on link at bounding box center [340, 286] width 21 height 21
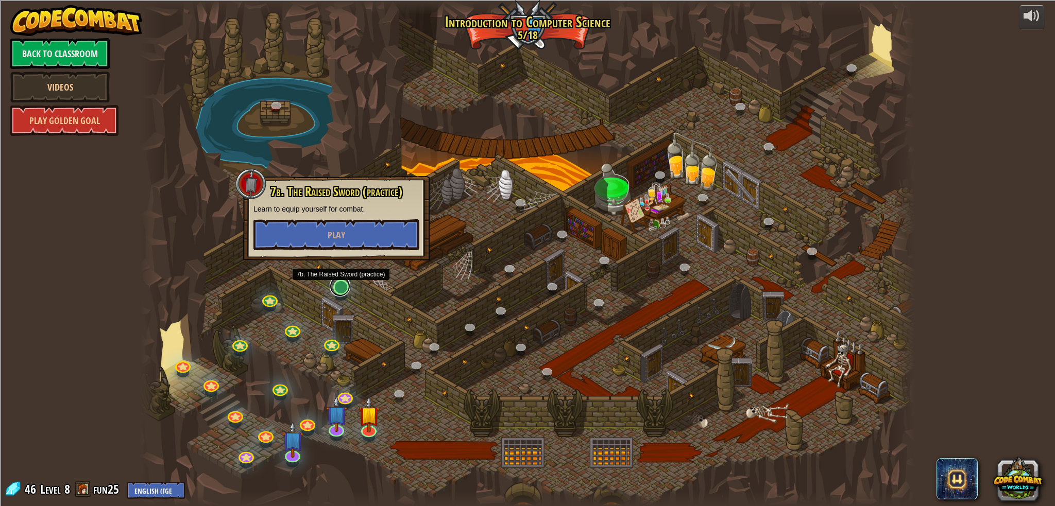
click at [337, 291] on link at bounding box center [340, 286] width 21 height 21
click at [342, 234] on span "Play" at bounding box center [338, 234] width 18 height 13
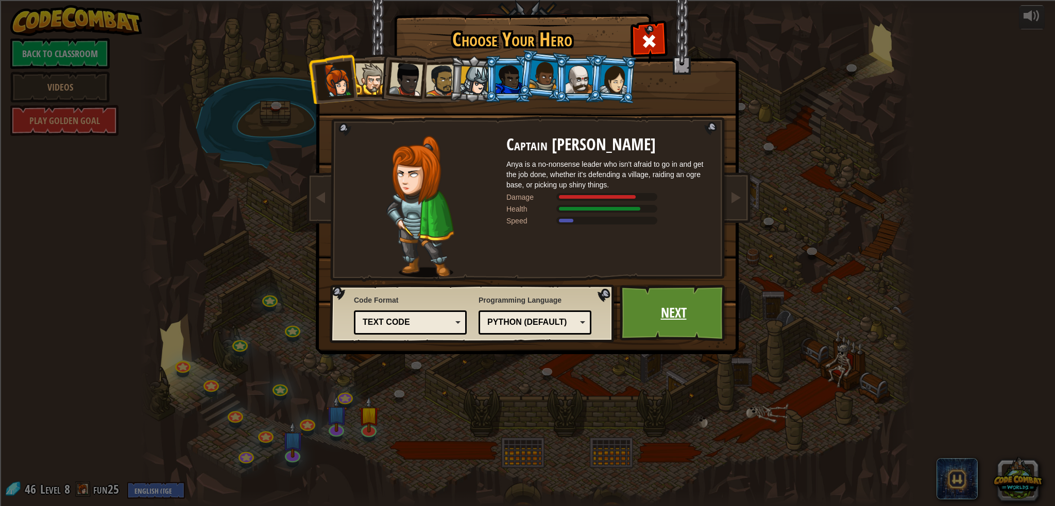
click at [634, 302] on link "Next" at bounding box center [674, 313] width 108 height 57
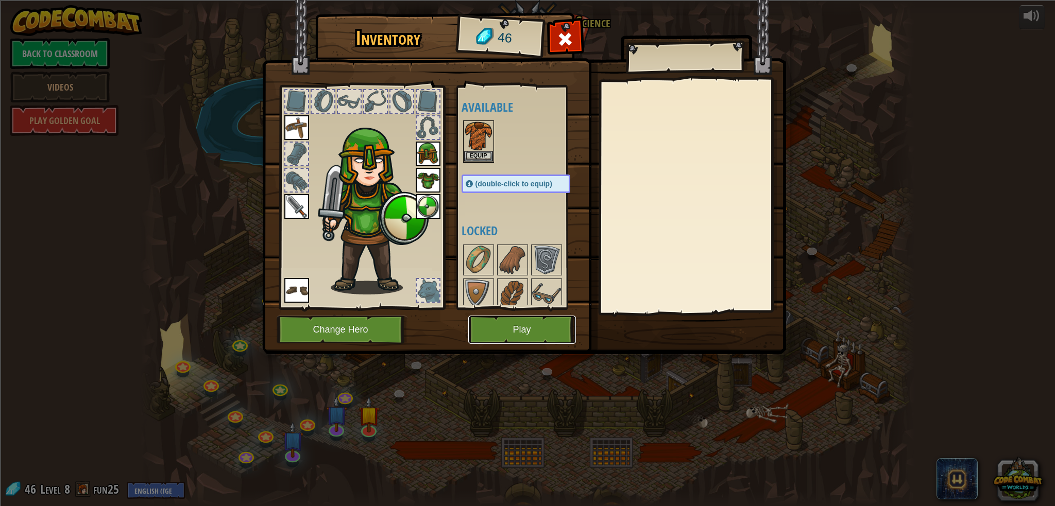
click at [546, 332] on button "Play" at bounding box center [522, 330] width 108 height 28
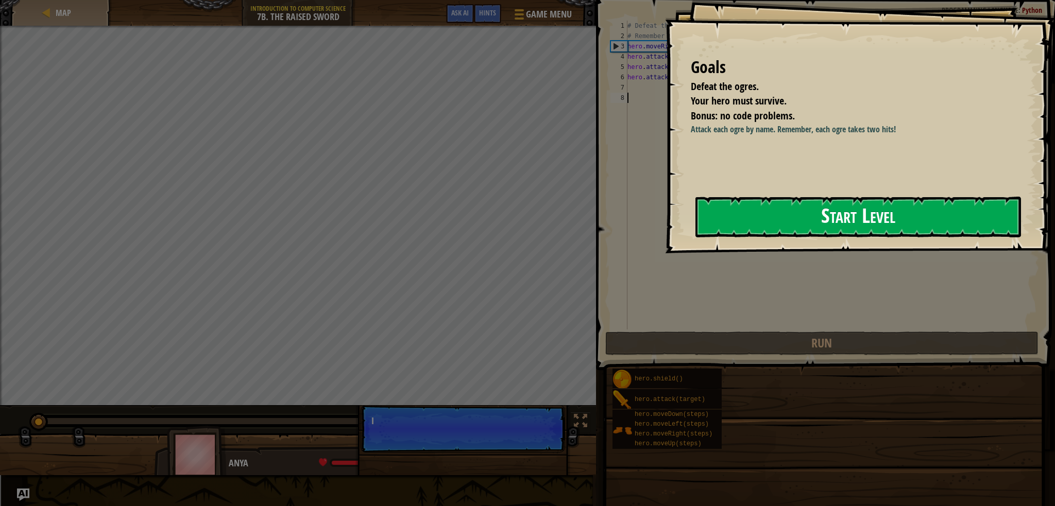
click at [779, 214] on button "Start Level" at bounding box center [859, 217] width 326 height 41
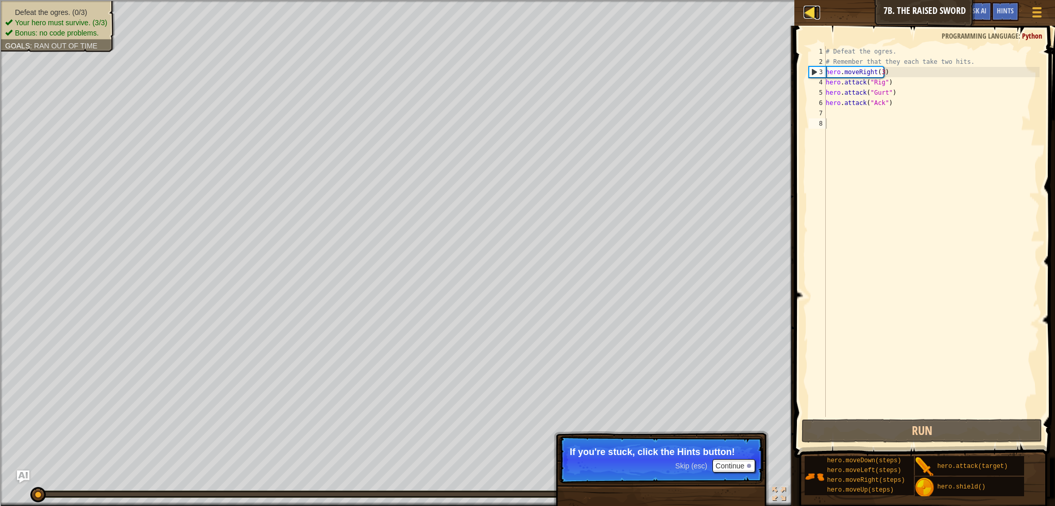
click at [816, 10] on div at bounding box center [810, 12] width 13 height 13
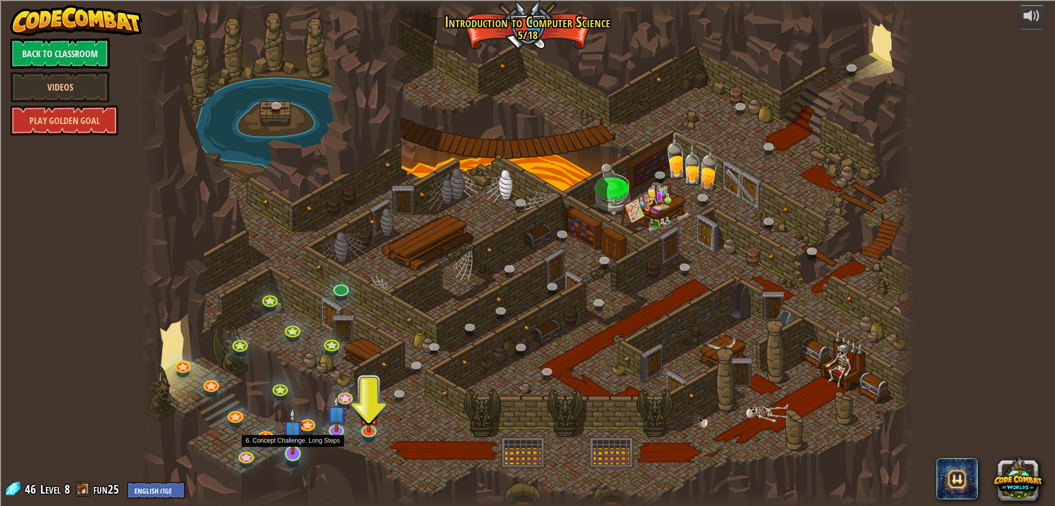
click at [291, 453] on img at bounding box center [292, 431] width 21 height 48
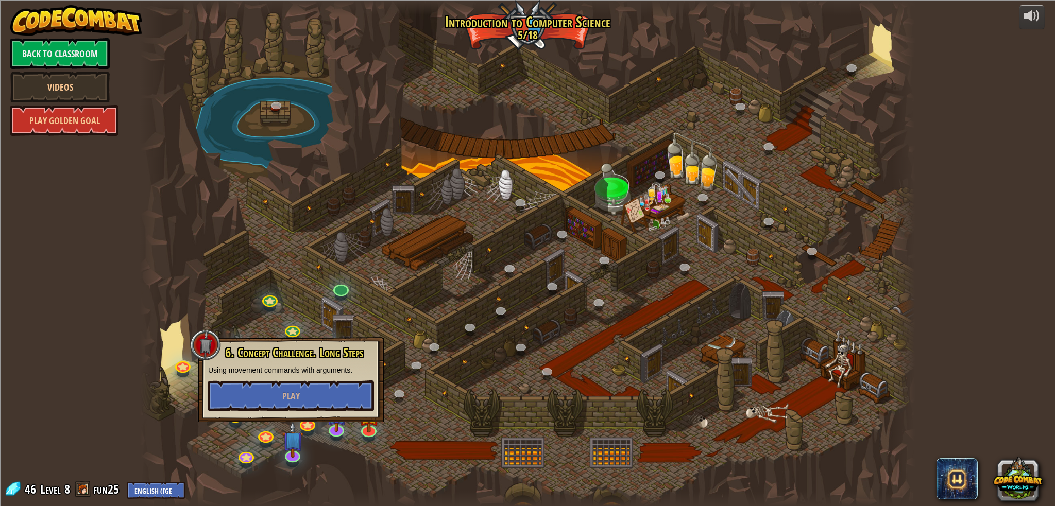
click at [457, 426] on div at bounding box center [527, 253] width 775 height 506
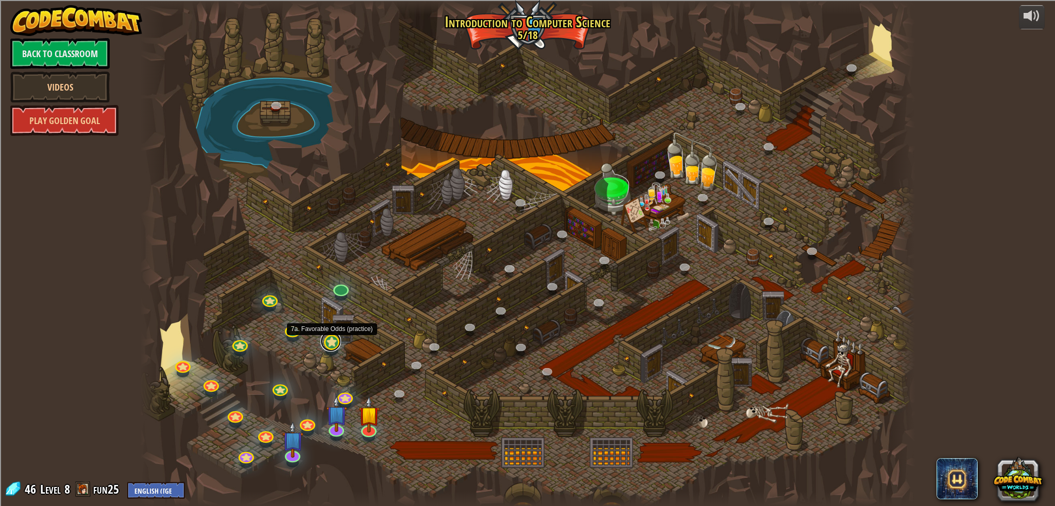
click at [336, 345] on link at bounding box center [330, 341] width 21 height 21
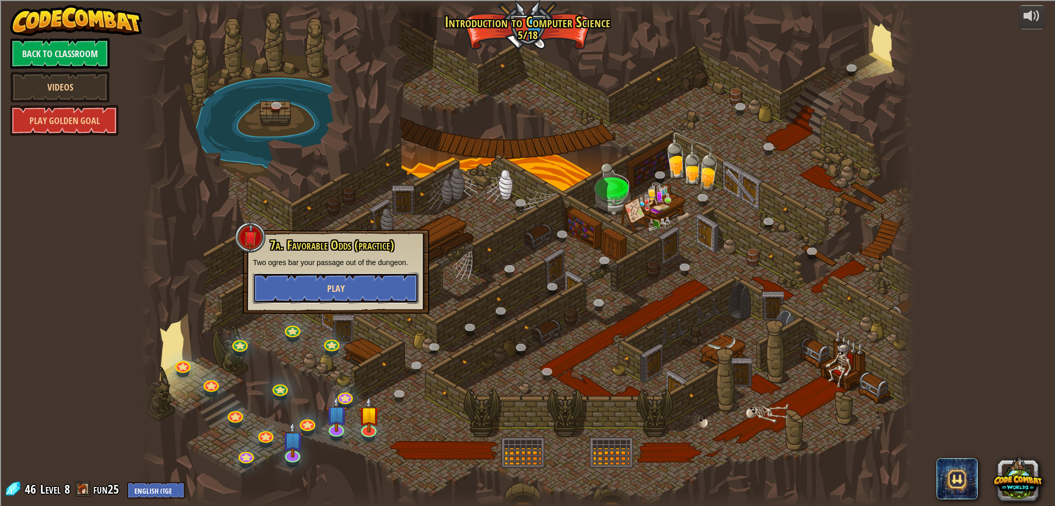
click at [335, 294] on span "Play" at bounding box center [336, 288] width 18 height 13
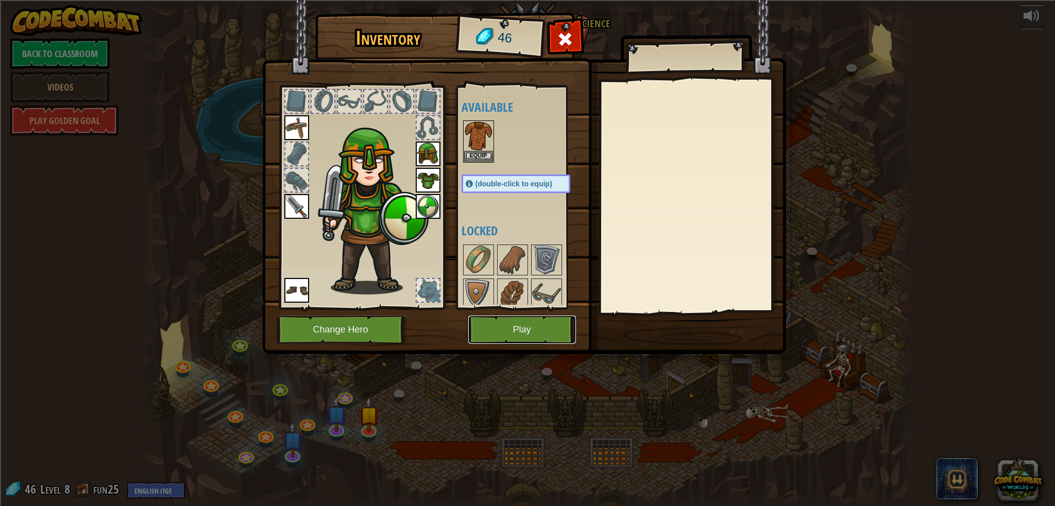
click at [485, 331] on button "Play" at bounding box center [522, 330] width 108 height 28
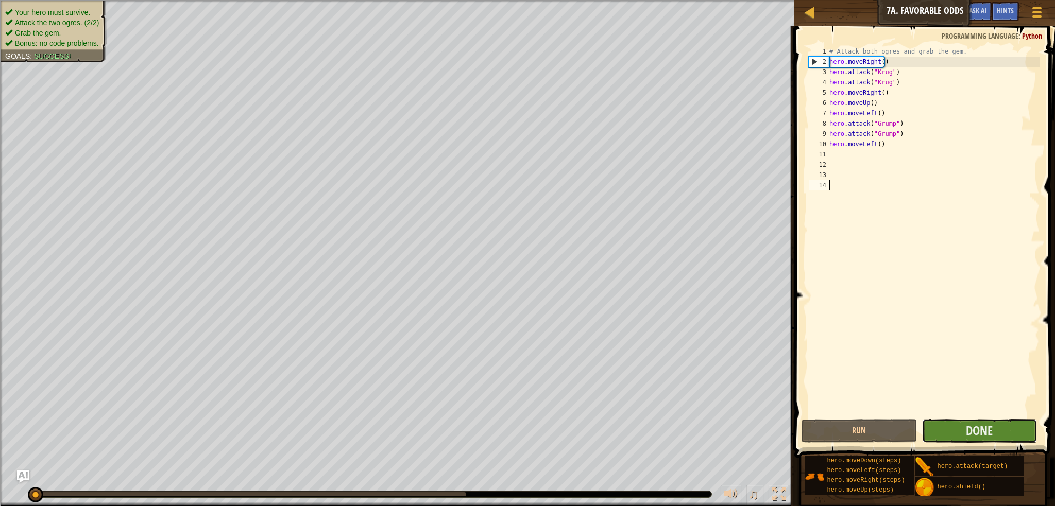
click at [950, 430] on button "Done" at bounding box center [979, 431] width 115 height 24
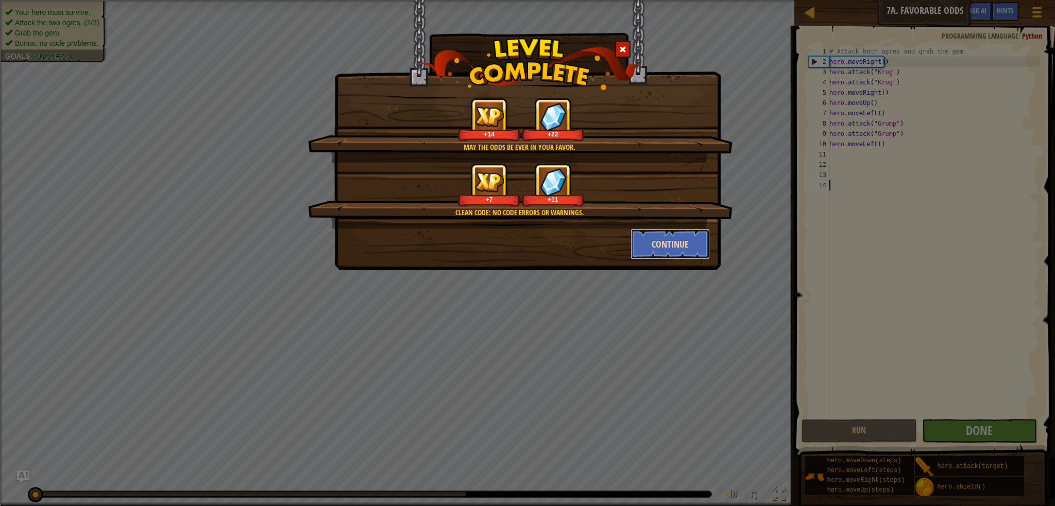
click at [688, 238] on button "Continue" at bounding box center [671, 244] width 80 height 31
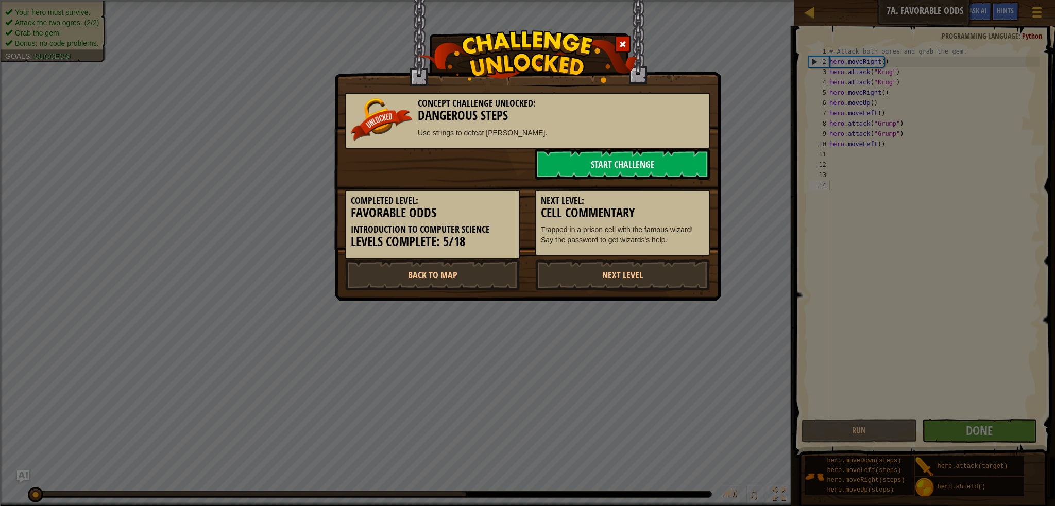
click at [808, 12] on div "Concept Challenge Unlocked: Dangerous Steps Use strings to defeat [PERSON_NAME]…" at bounding box center [527, 253] width 1055 height 506
click at [812, 279] on div "Concept Challenge Unlocked: Dangerous Steps Use strings to defeat [PERSON_NAME]…" at bounding box center [527, 253] width 1055 height 506
click at [624, 46] on span at bounding box center [622, 44] width 7 height 7
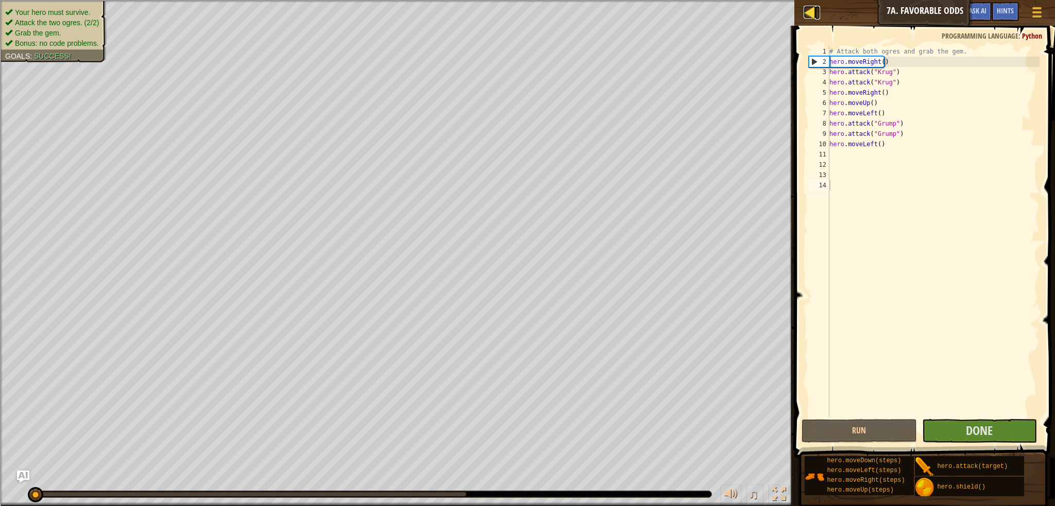
click at [806, 6] on div at bounding box center [810, 12] width 13 height 13
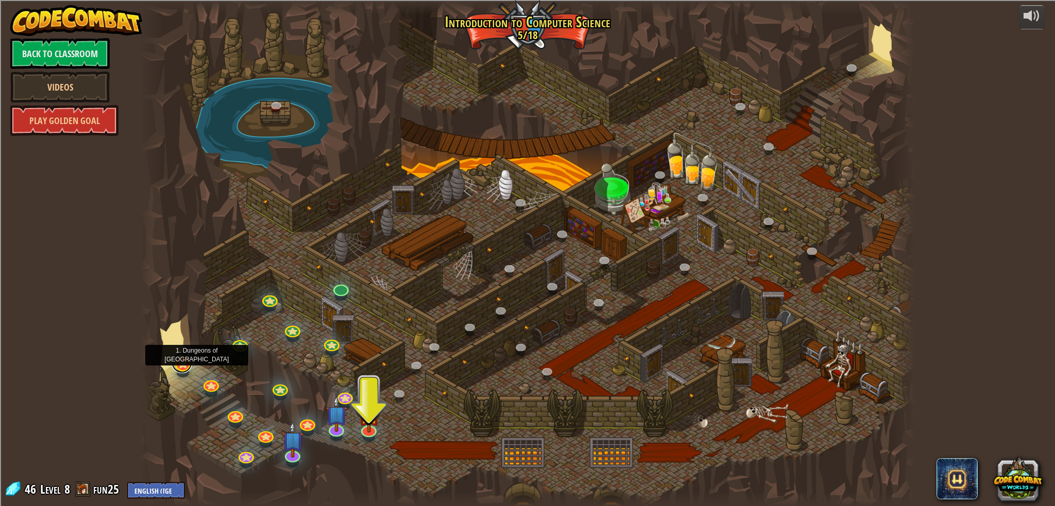
click at [185, 366] on link at bounding box center [182, 363] width 21 height 21
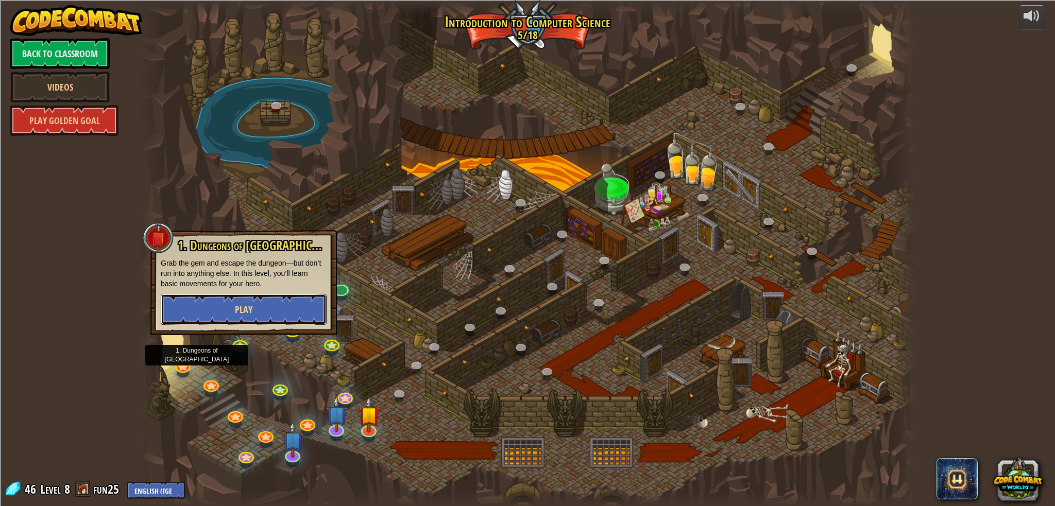
click at [212, 314] on button "Play" at bounding box center [244, 309] width 166 height 31
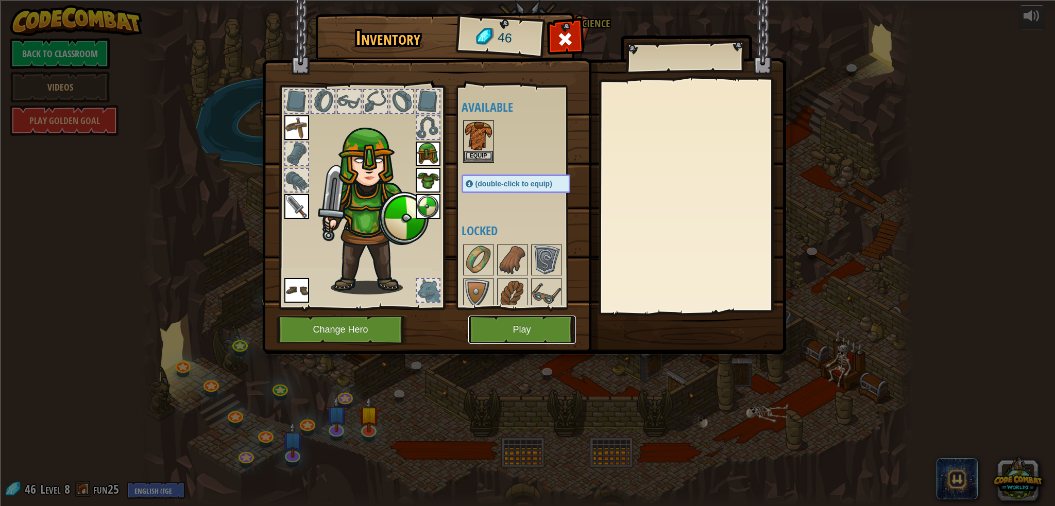
click at [508, 323] on button "Play" at bounding box center [522, 330] width 108 height 28
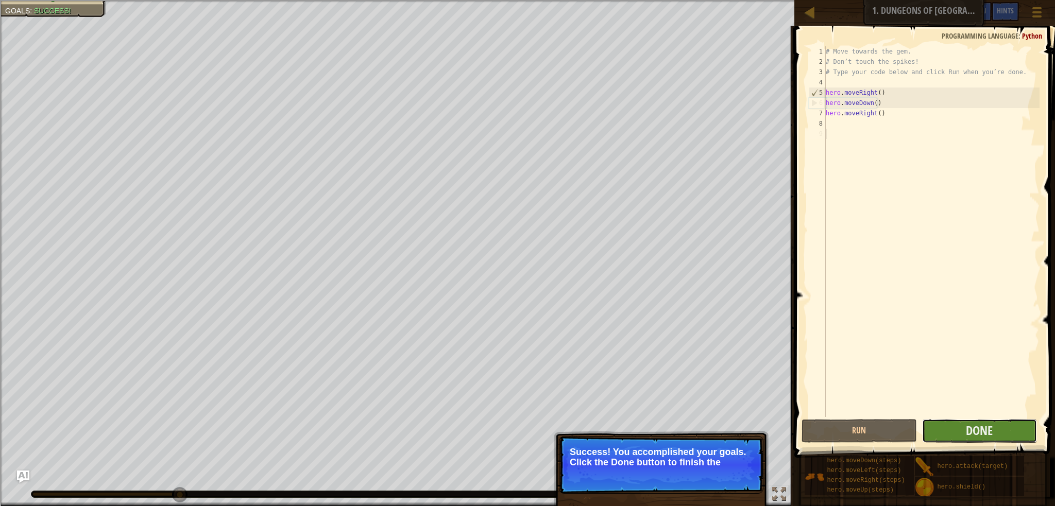
click at [963, 438] on button "Done" at bounding box center [979, 431] width 115 height 24
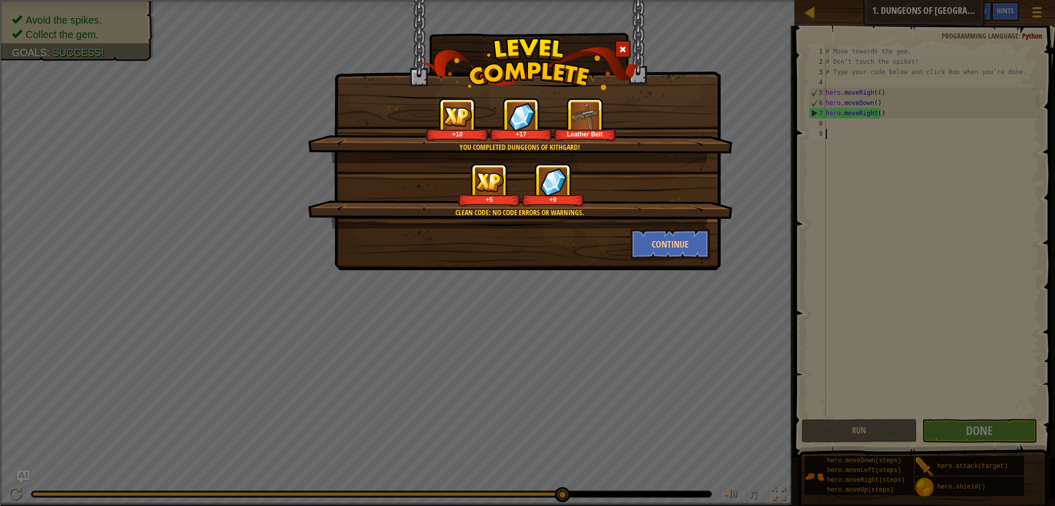
scroll to position [5, 0]
click at [666, 248] on button "Continue" at bounding box center [671, 244] width 80 height 31
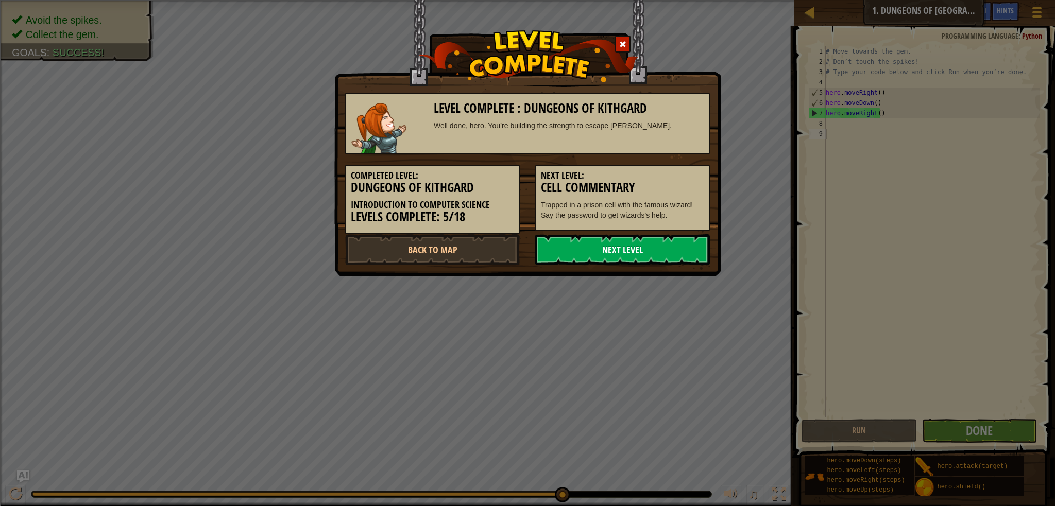
click at [689, 255] on link "Next Level" at bounding box center [622, 249] width 175 height 31
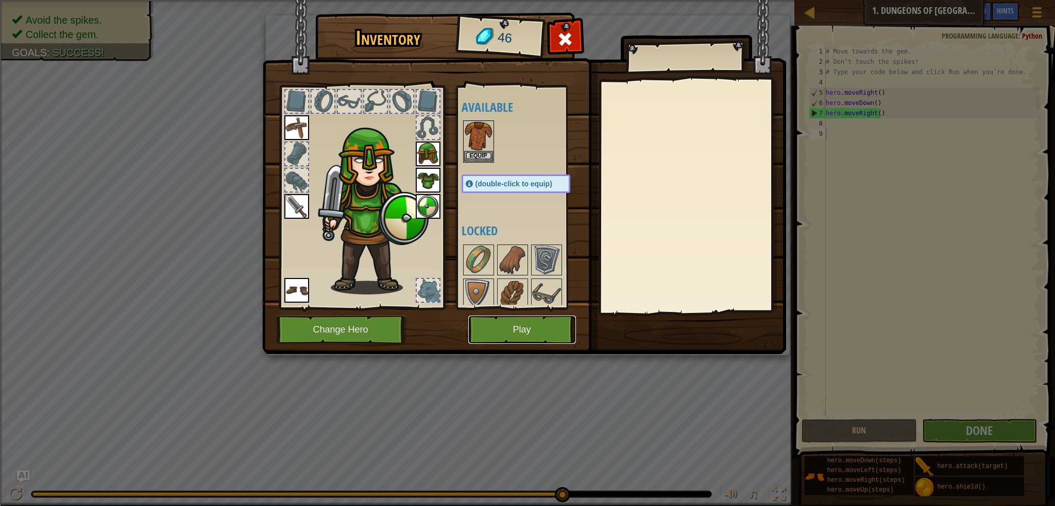
click at [544, 323] on button "Play" at bounding box center [522, 330] width 108 height 28
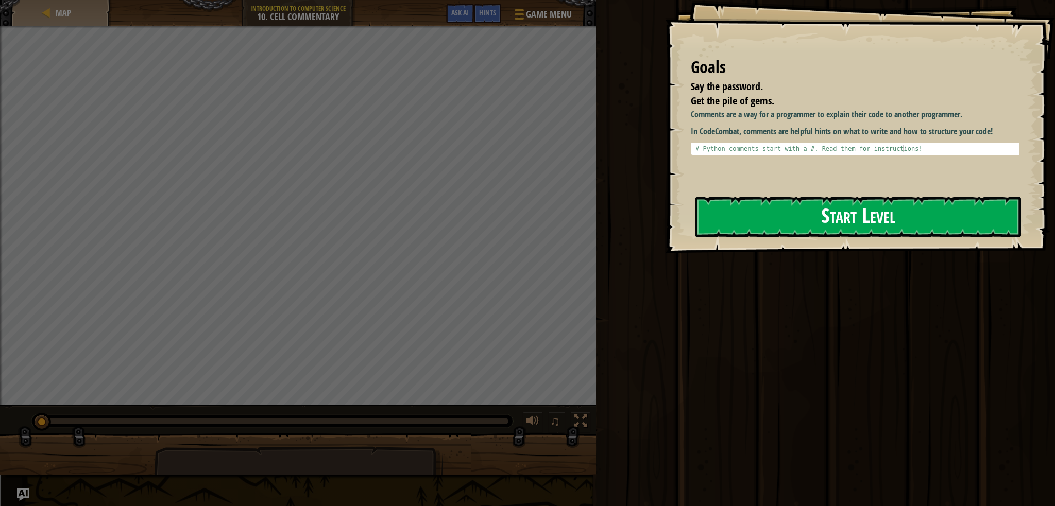
click at [820, 208] on button "Start Level" at bounding box center [859, 217] width 326 height 41
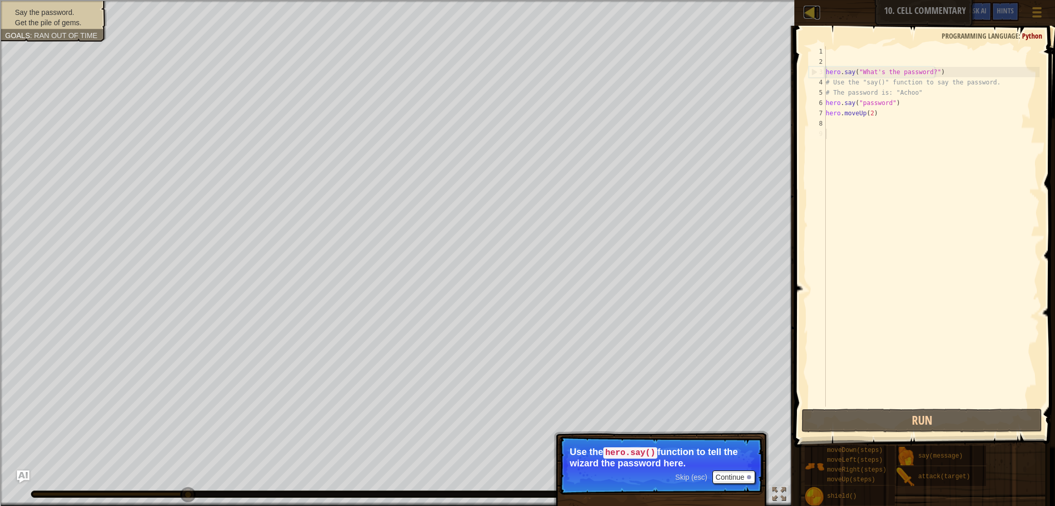
click at [809, 14] on div at bounding box center [810, 12] width 13 height 13
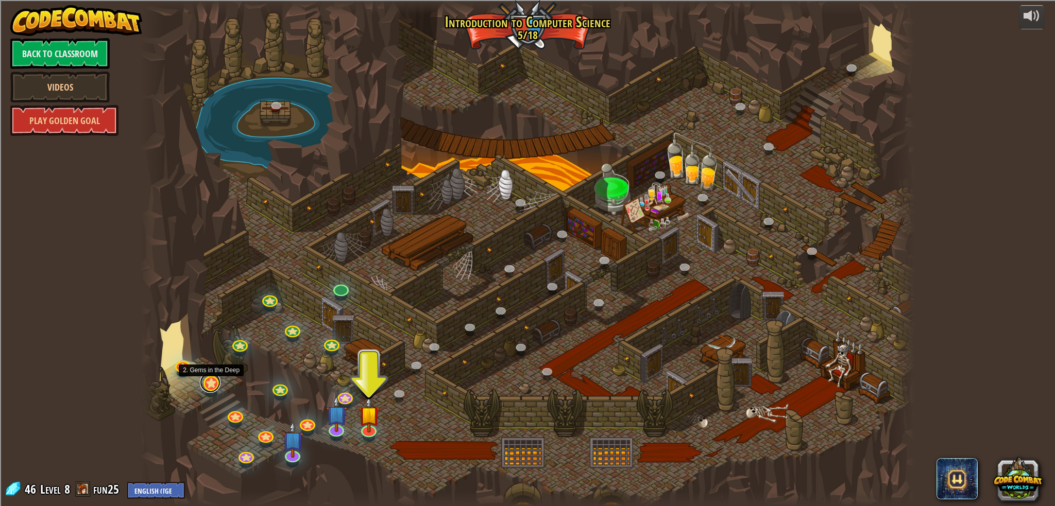
click at [210, 382] on link at bounding box center [210, 383] width 21 height 21
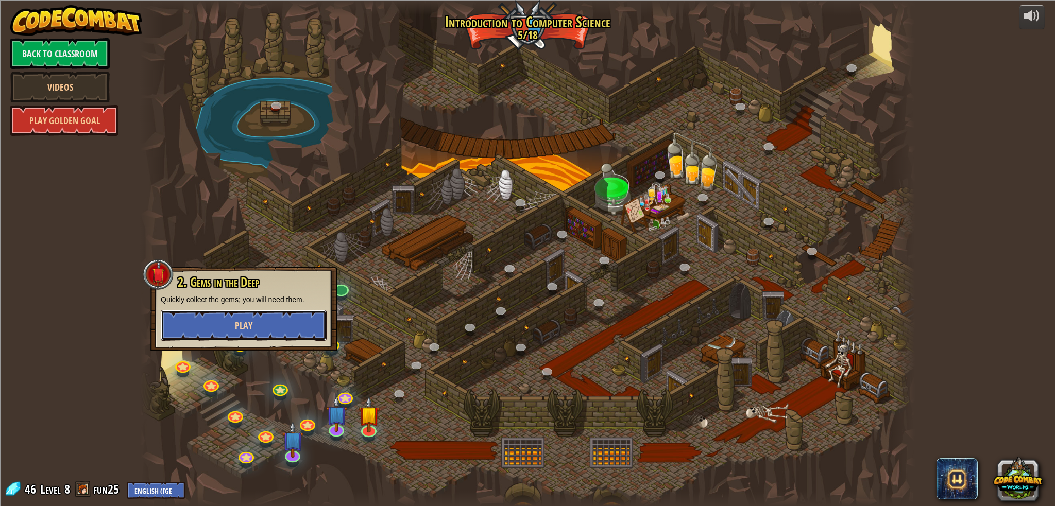
click at [212, 319] on button "Play" at bounding box center [244, 325] width 166 height 31
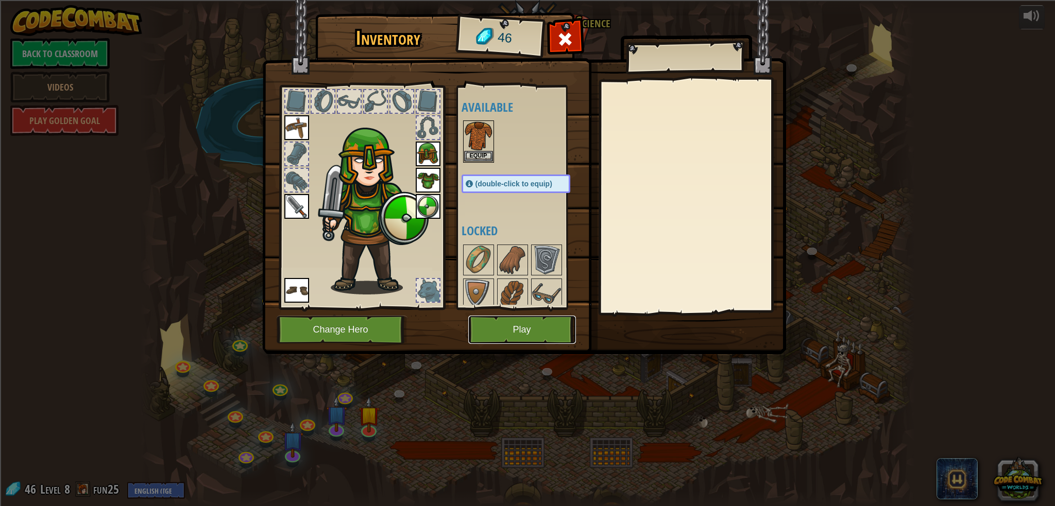
click at [506, 340] on button "Play" at bounding box center [522, 330] width 108 height 28
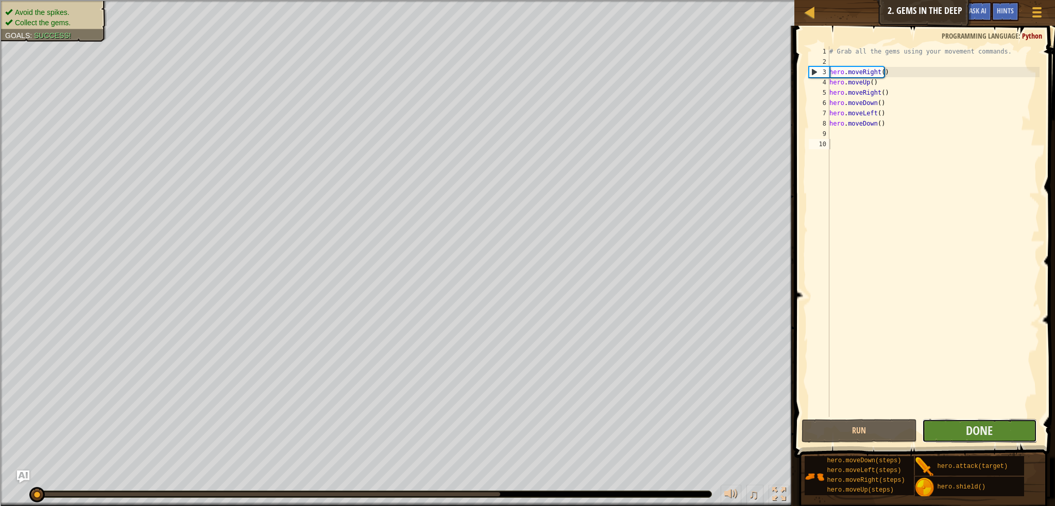
click at [925, 431] on button "Done" at bounding box center [979, 431] width 115 height 24
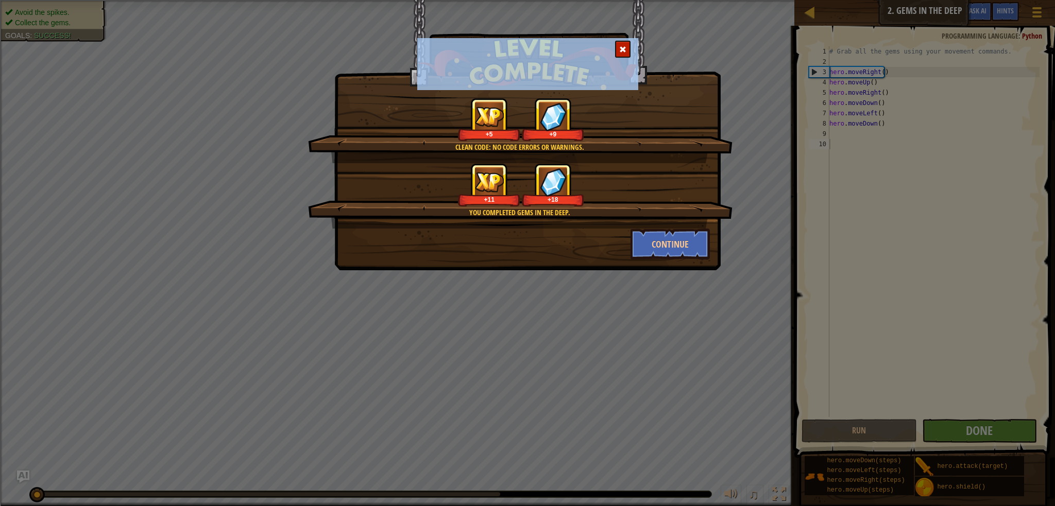
drag, startPoint x: 315, startPoint y: 0, endPoint x: 600, endPoint y: 81, distance: 296.2
click at [600, 81] on div "Clean code: no code errors or warnings. +5 +9 You completed Gems in the Deep. +…" at bounding box center [527, 253] width 1055 height 506
click at [629, 48] on div at bounding box center [622, 49] width 15 height 17
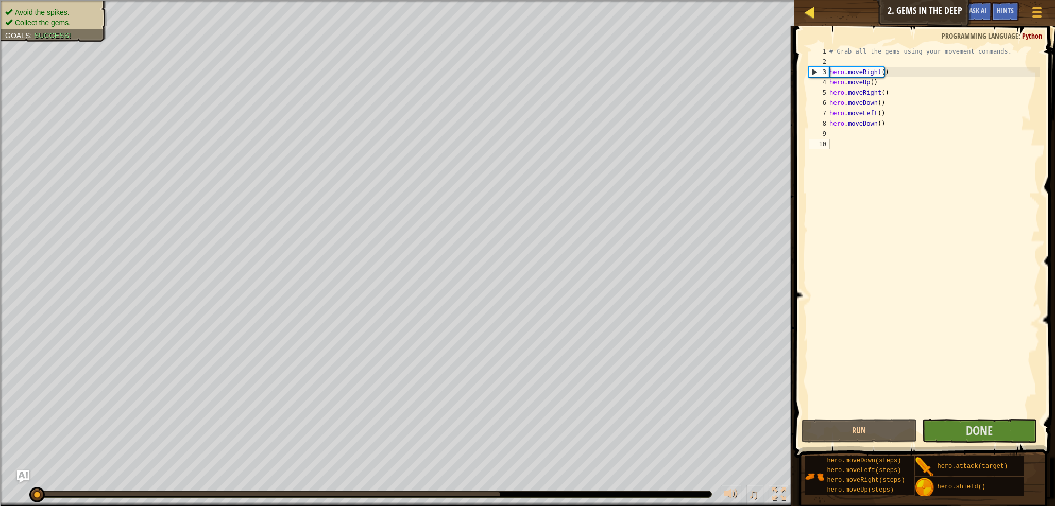
drag, startPoint x: 799, startPoint y: 11, endPoint x: 808, endPoint y: 10, distance: 8.8
click at [803, 10] on div "Map Introduction to Computer Science 2. Gems in the Deep Game Menu Done Hints A…" at bounding box center [925, 13] width 261 height 26
click at [808, 10] on div at bounding box center [810, 12] width 13 height 13
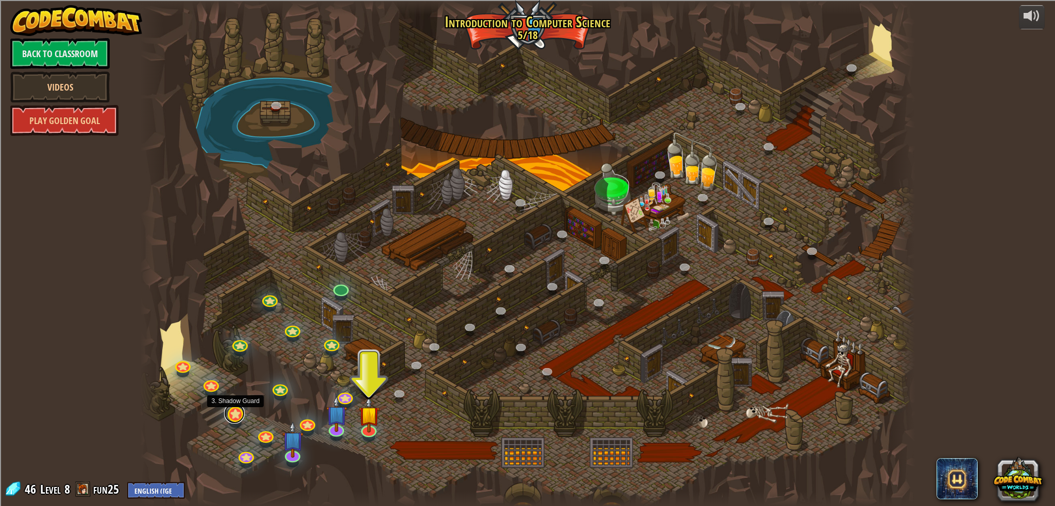
click at [235, 414] on link at bounding box center [234, 413] width 21 height 21
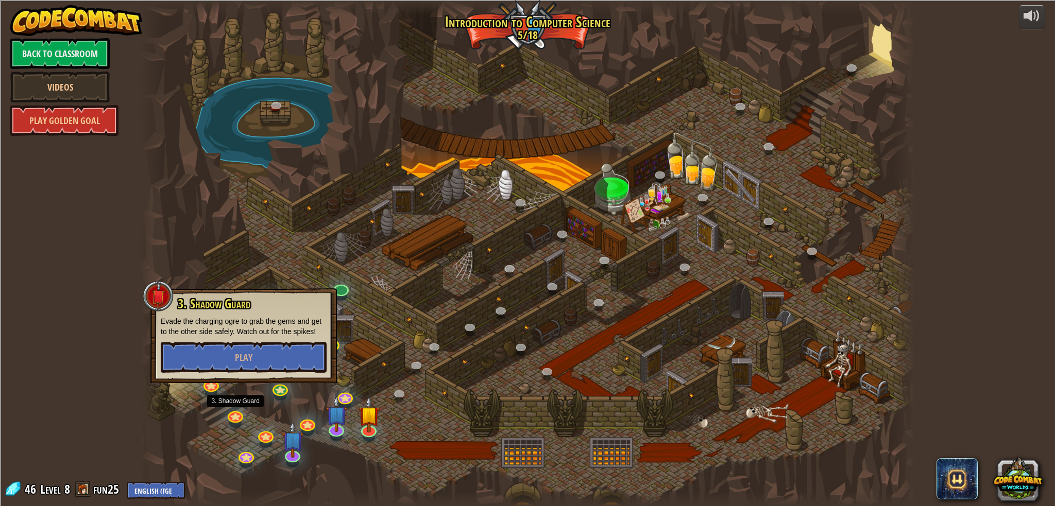
click at [256, 341] on div "3. Shadow Guard Evade the charging ogre to grab the gems and get to the other s…" at bounding box center [244, 335] width 166 height 76
click at [258, 350] on button "Play" at bounding box center [244, 357] width 166 height 31
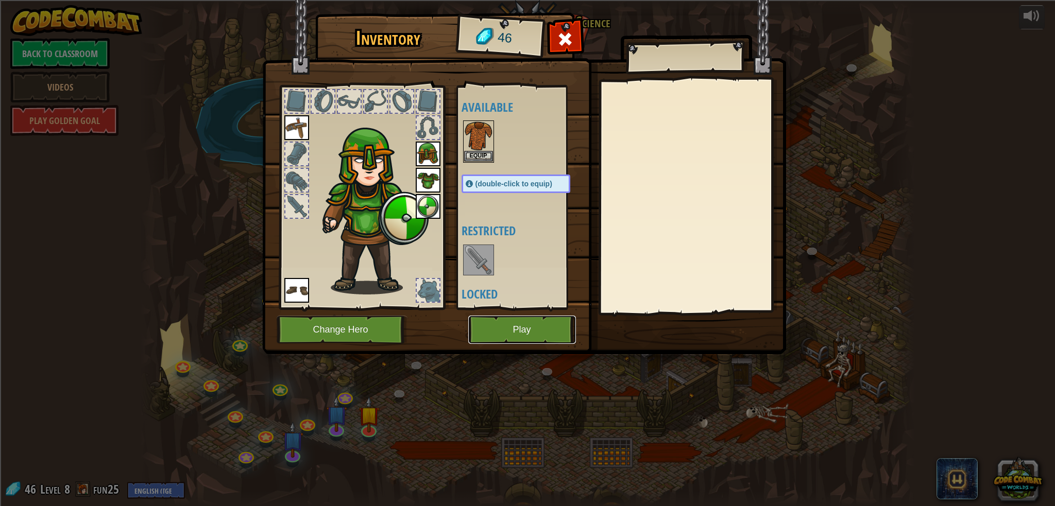
click at [534, 326] on button "Play" at bounding box center [522, 330] width 108 height 28
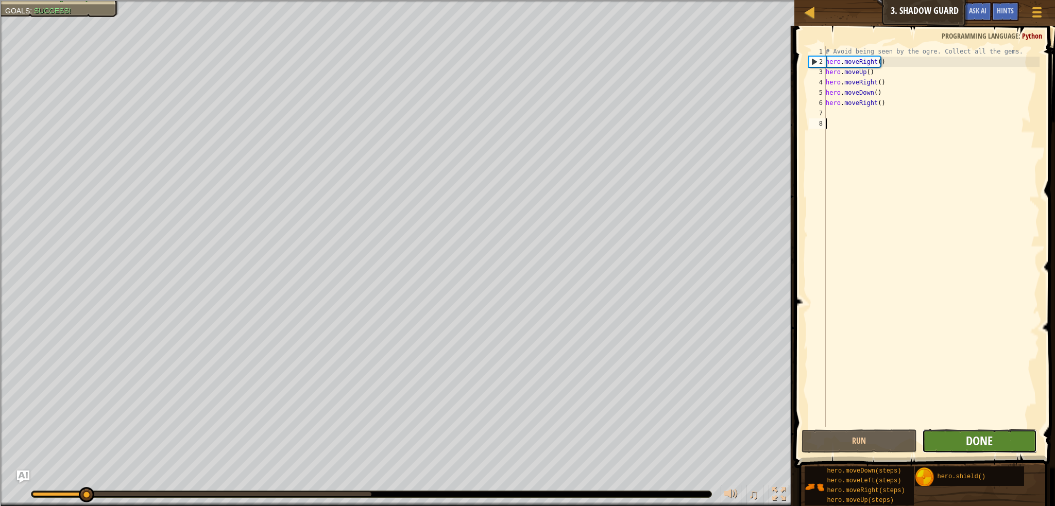
click at [970, 445] on span "Done" at bounding box center [979, 441] width 27 height 16
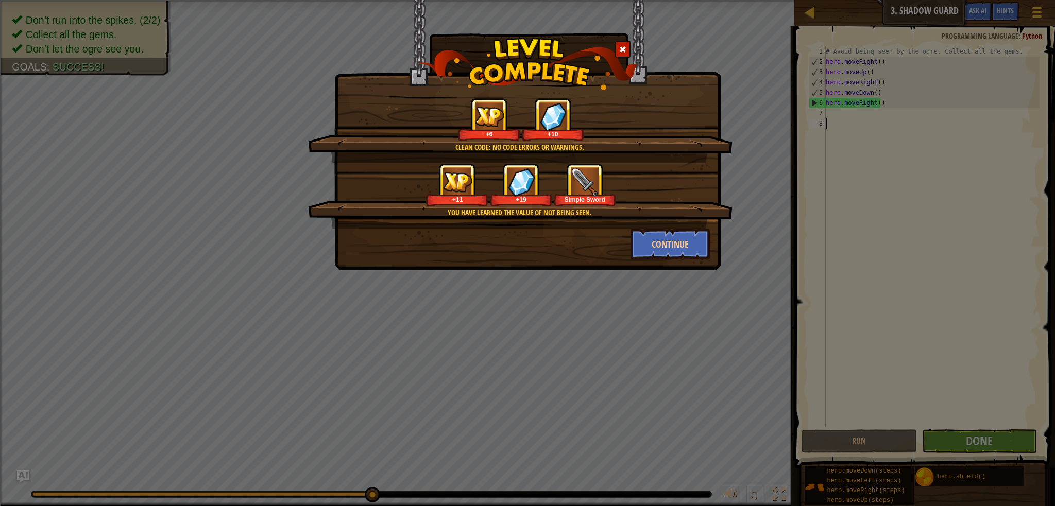
click at [618, 49] on div at bounding box center [622, 49] width 15 height 17
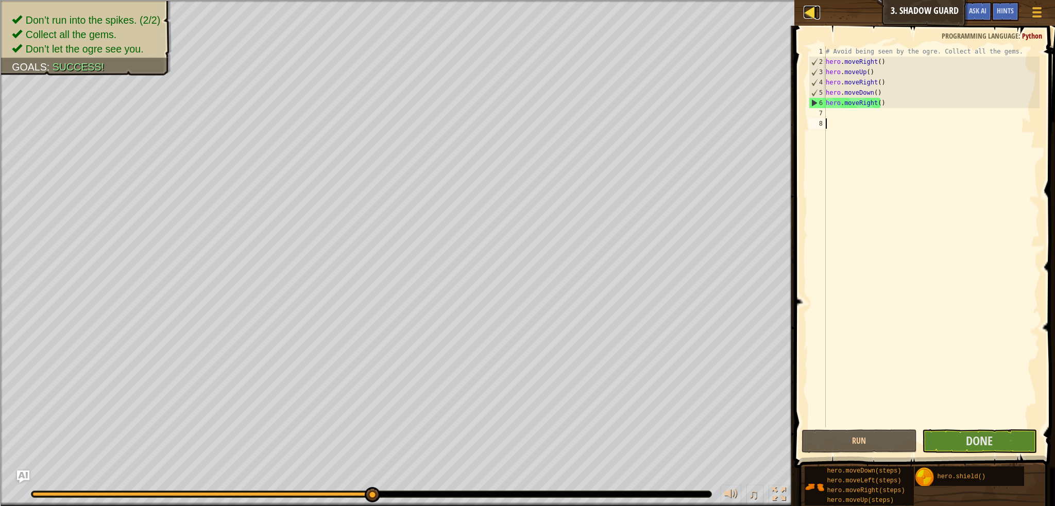
click at [816, 16] on div at bounding box center [810, 12] width 13 height 13
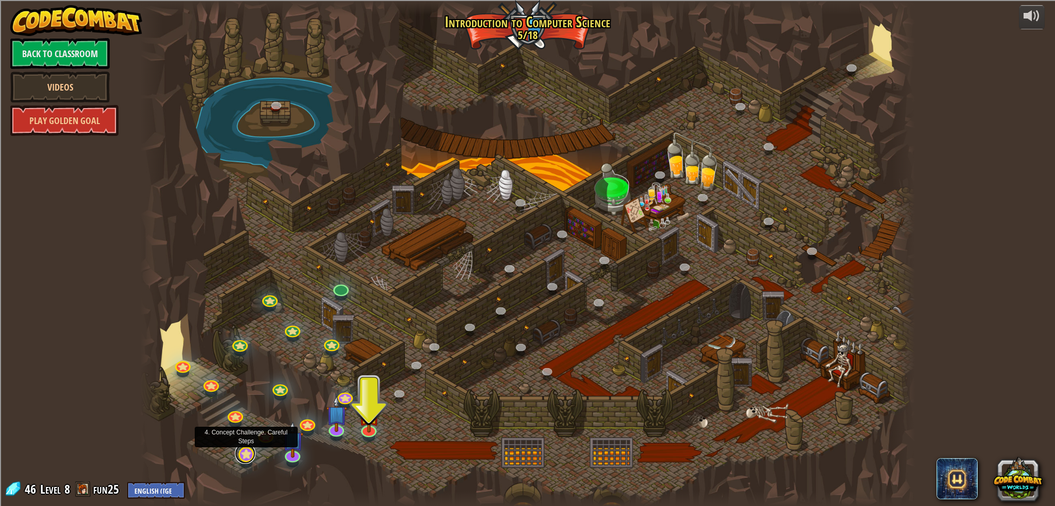
click at [245, 459] on link at bounding box center [245, 454] width 21 height 21
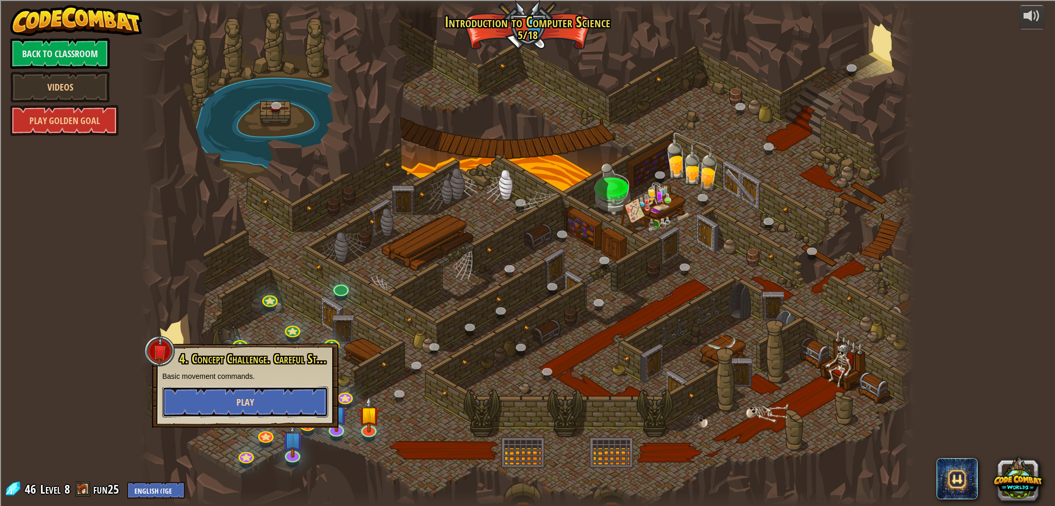
click at [248, 407] on span "Play" at bounding box center [246, 402] width 18 height 13
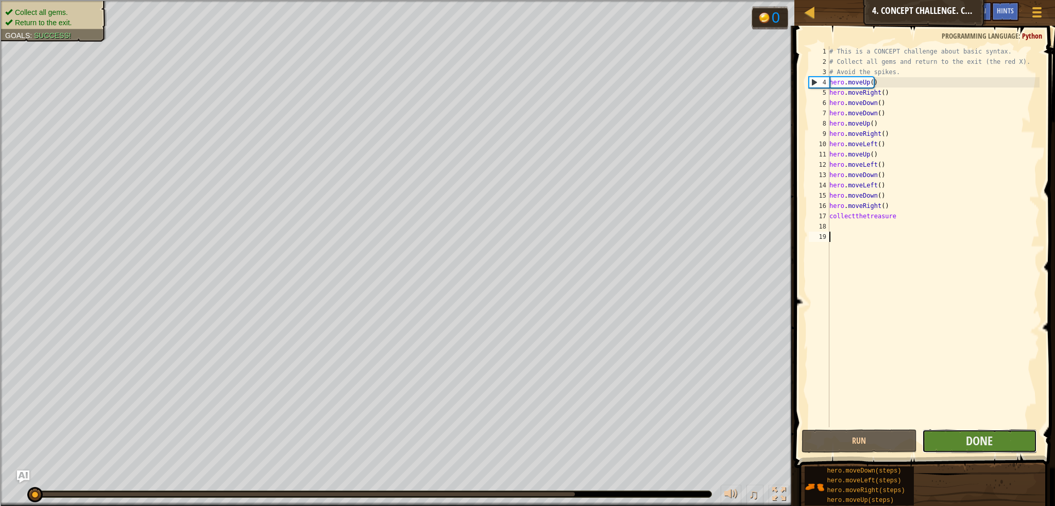
click at [936, 438] on button "Done" at bounding box center [979, 442] width 115 height 24
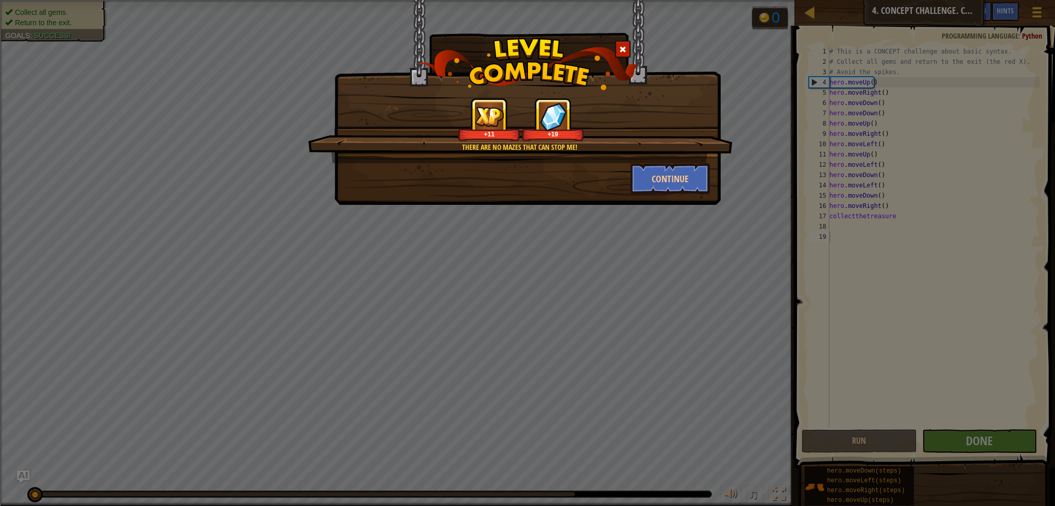
click at [621, 47] on span at bounding box center [622, 49] width 7 height 7
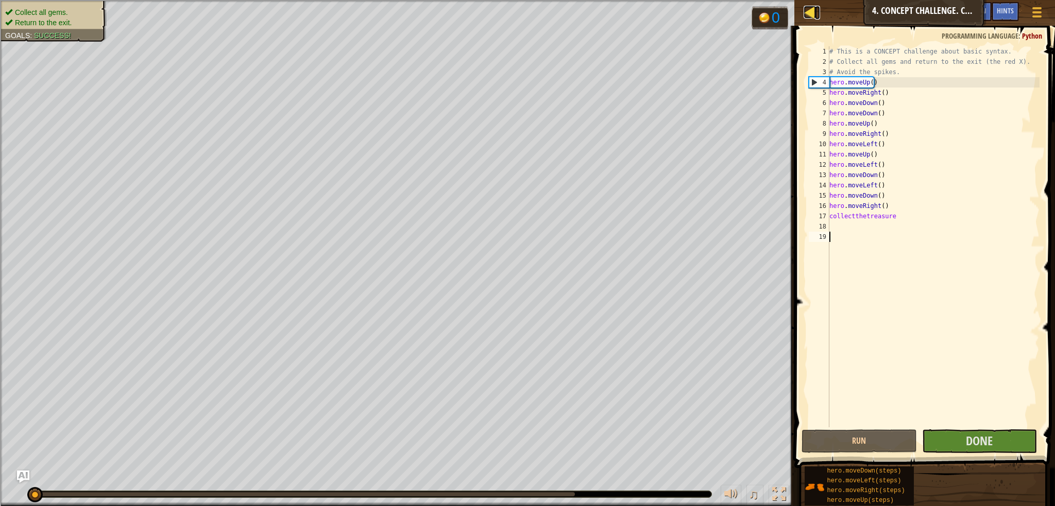
click at [810, 8] on div at bounding box center [810, 12] width 13 height 13
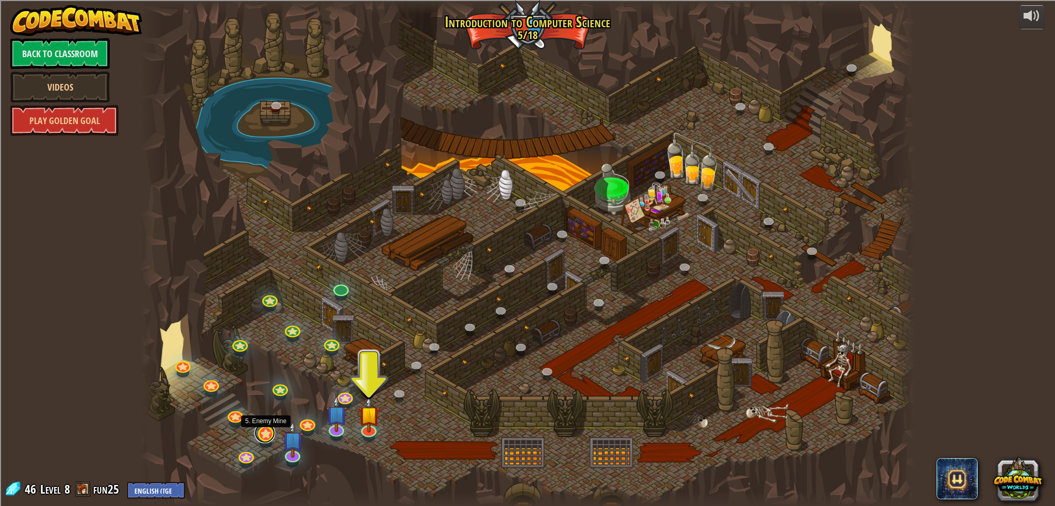
click at [263, 437] on link at bounding box center [265, 433] width 21 height 21
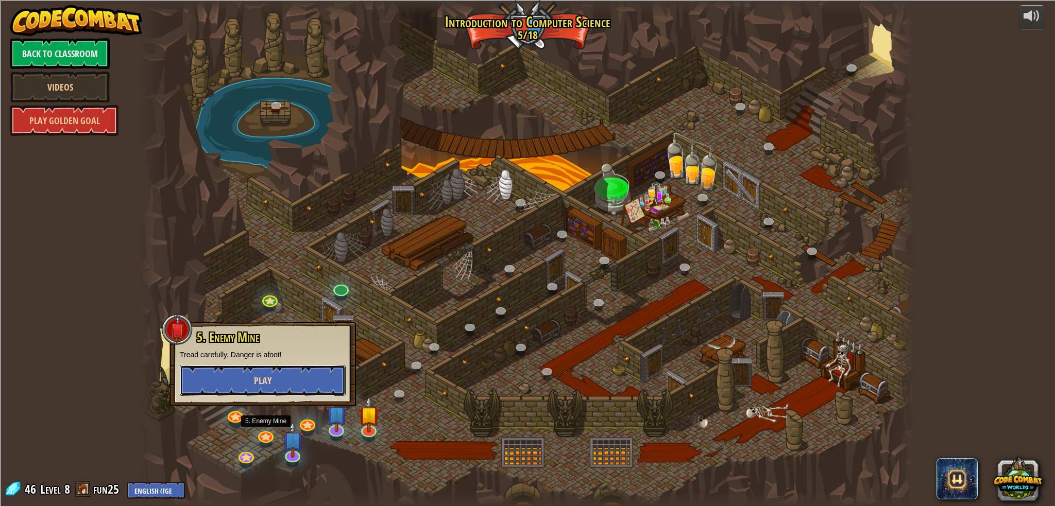
click at [255, 389] on button "Play" at bounding box center [263, 380] width 166 height 31
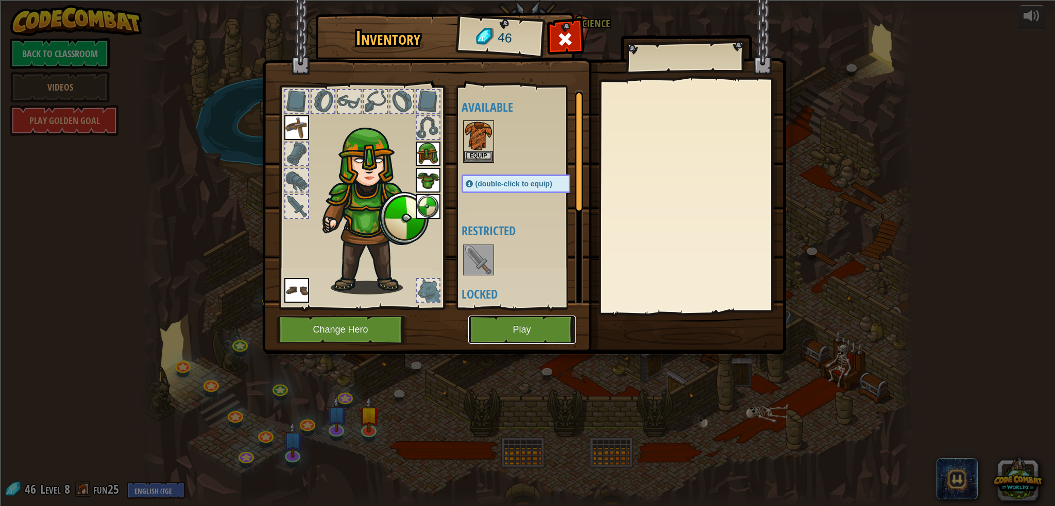
click at [493, 327] on button "Play" at bounding box center [522, 330] width 108 height 28
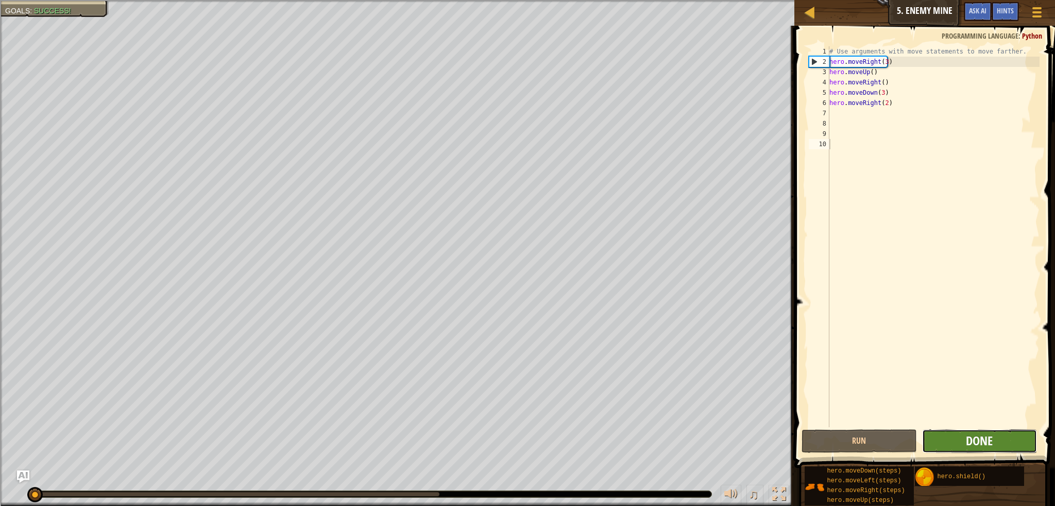
click at [981, 449] on span "Done" at bounding box center [979, 441] width 27 height 16
